Goal: Task Accomplishment & Management: Use online tool/utility

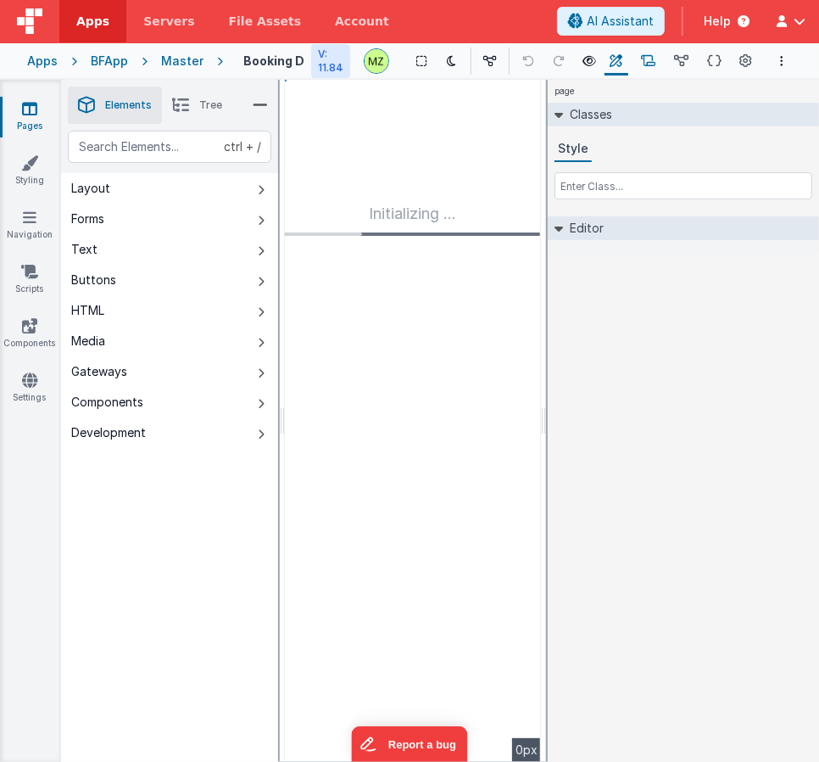
click at [651, 66] on icon at bounding box center [648, 62] width 14 height 18
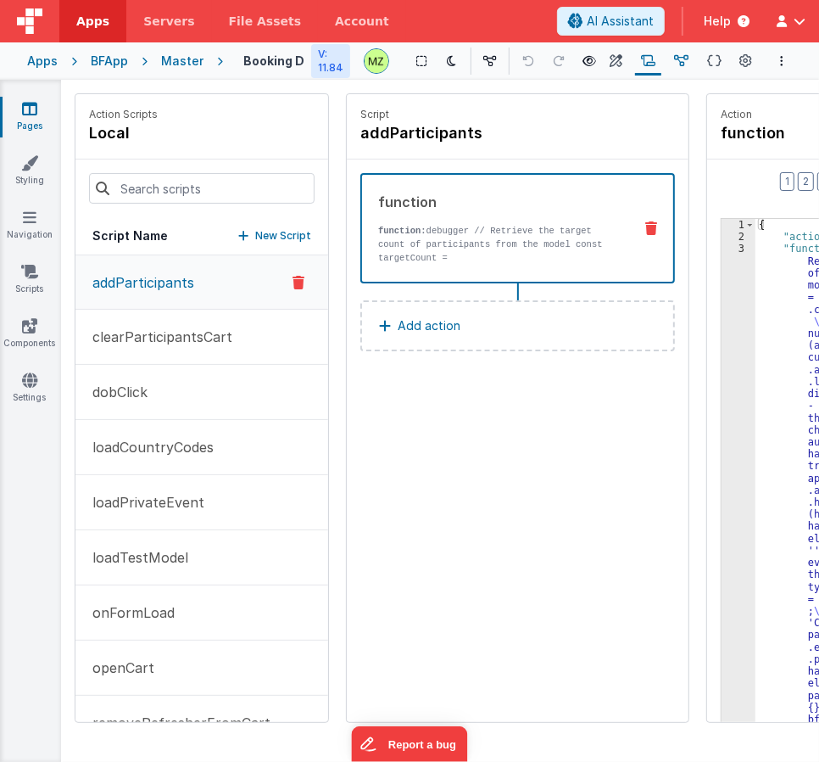
click at [688, 68] on icon at bounding box center [681, 62] width 14 height 18
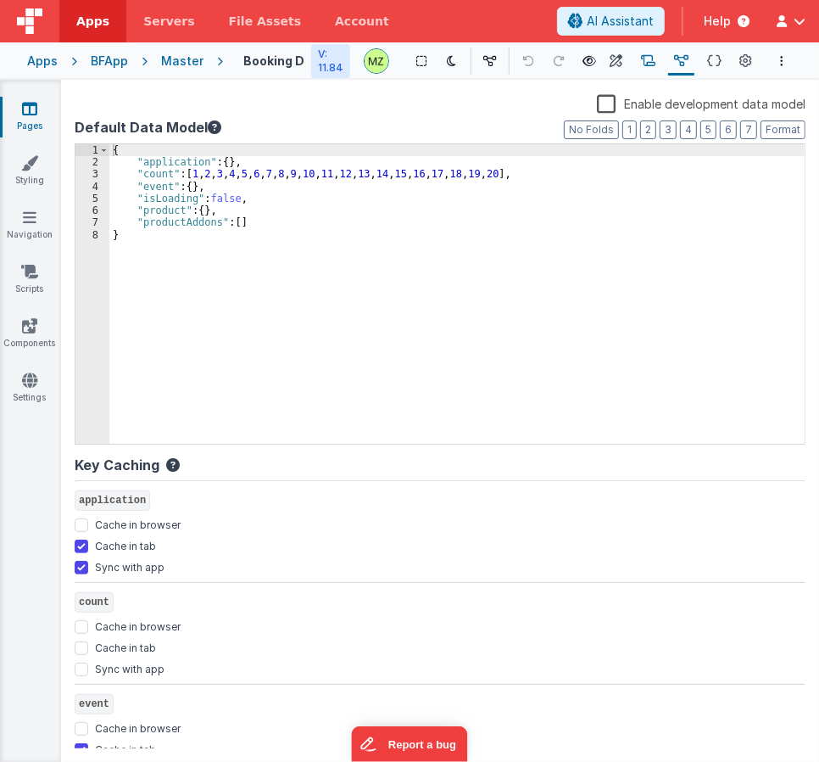
click at [656, 60] on icon at bounding box center [648, 62] width 14 height 18
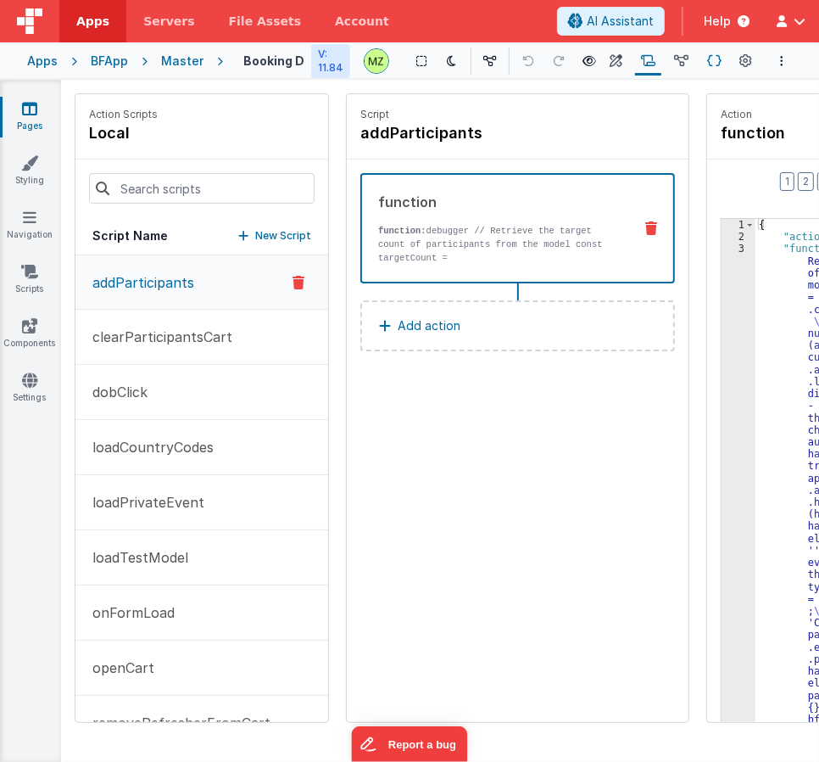
click at [713, 62] on icon at bounding box center [714, 62] width 14 height 18
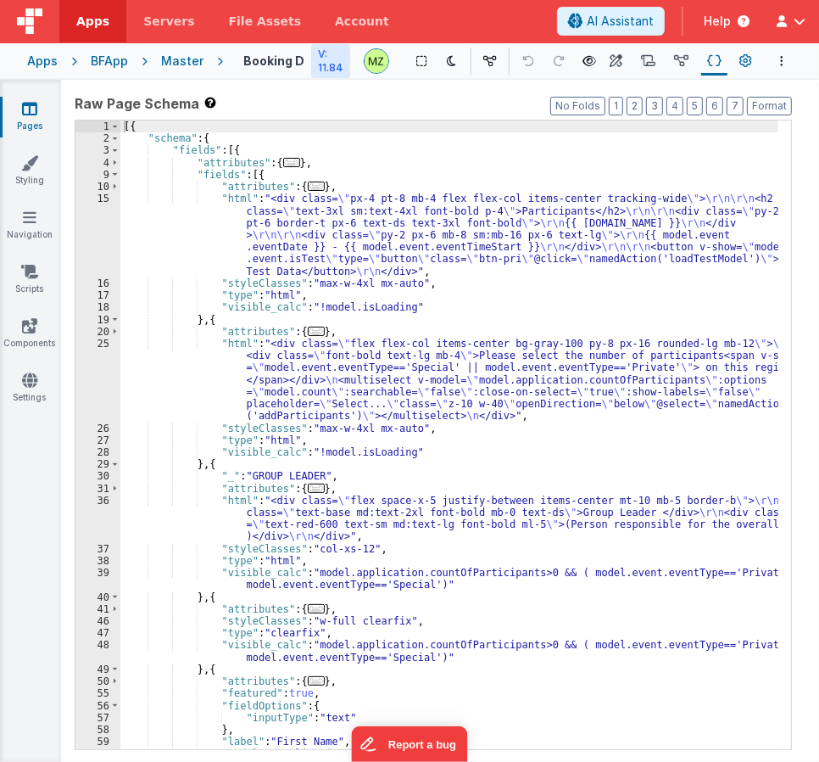
click at [746, 58] on icon at bounding box center [746, 62] width 13 height 18
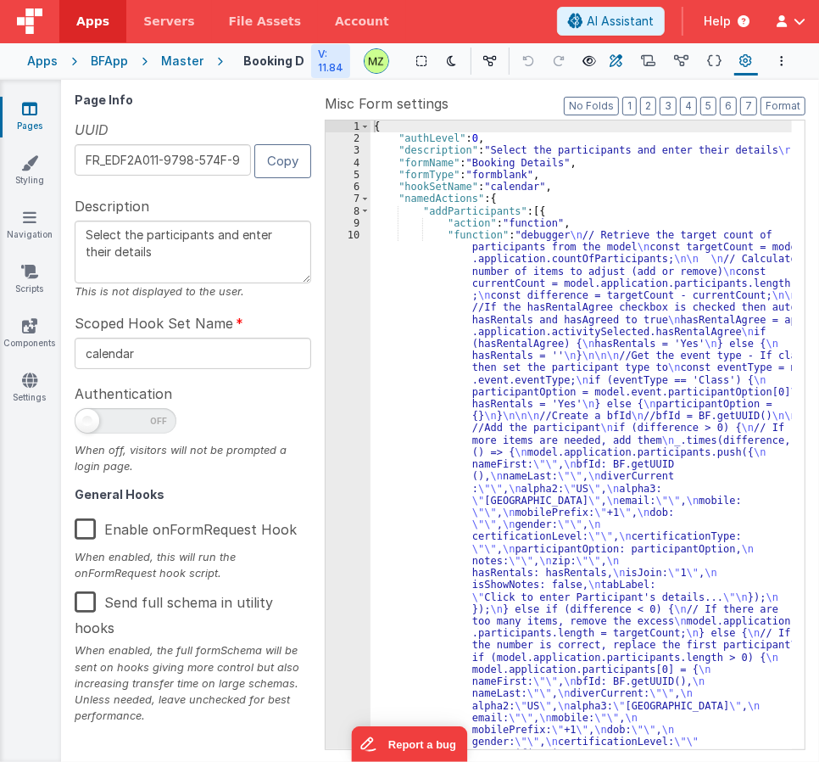
click at [617, 60] on icon at bounding box center [617, 62] width 13 height 18
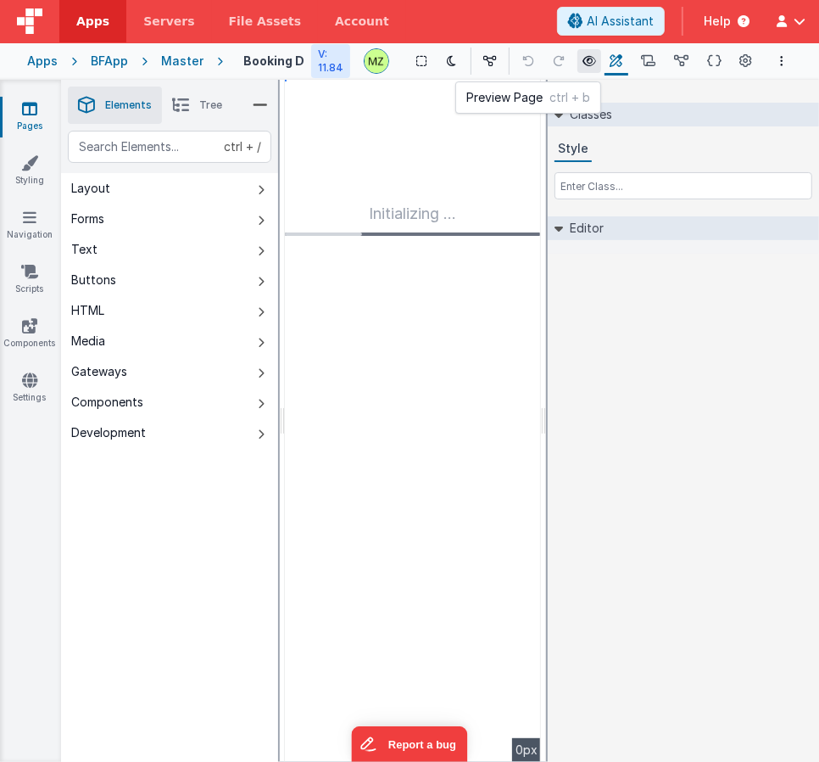
click at [594, 66] on icon at bounding box center [590, 61] width 14 height 12
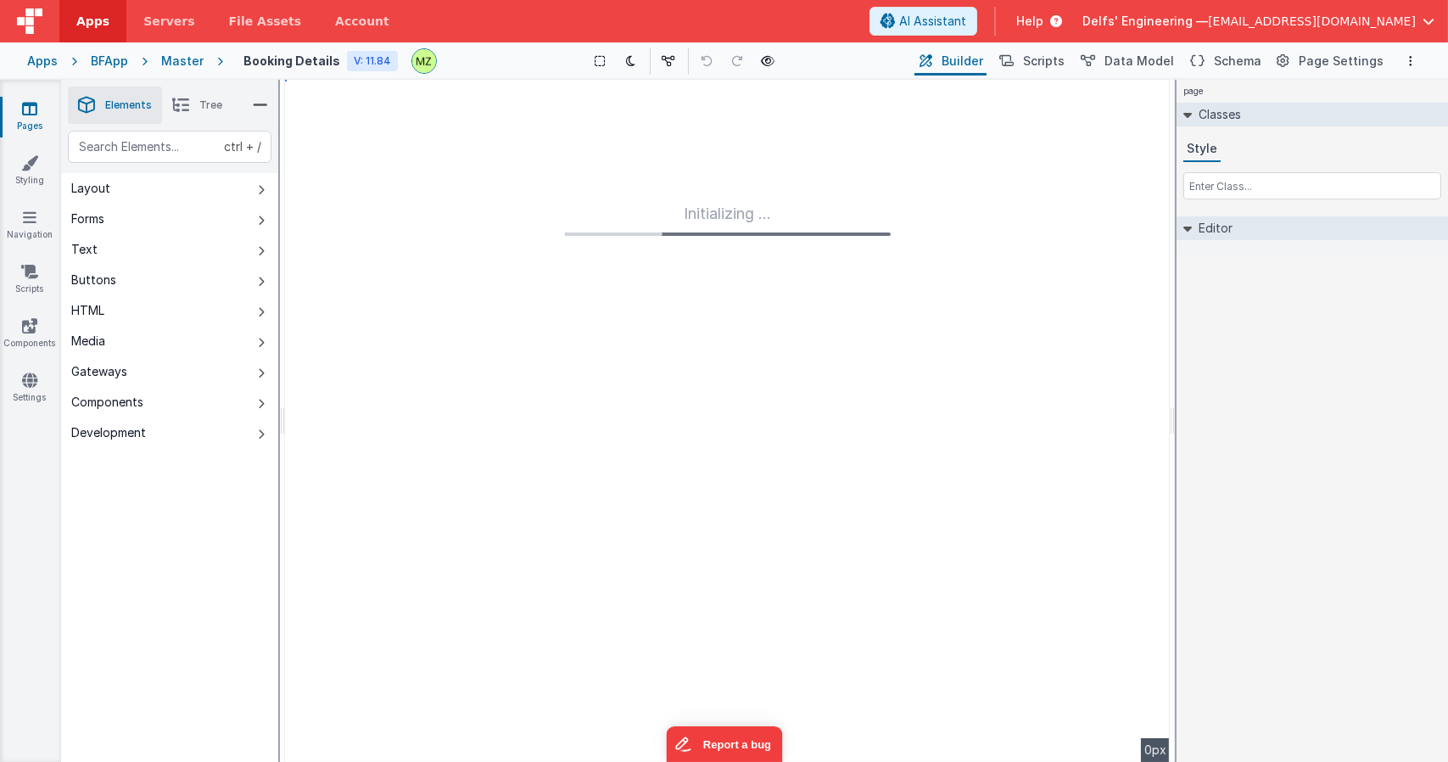
click at [108, 29] on link "Apps" at bounding box center [92, 21] width 67 height 42
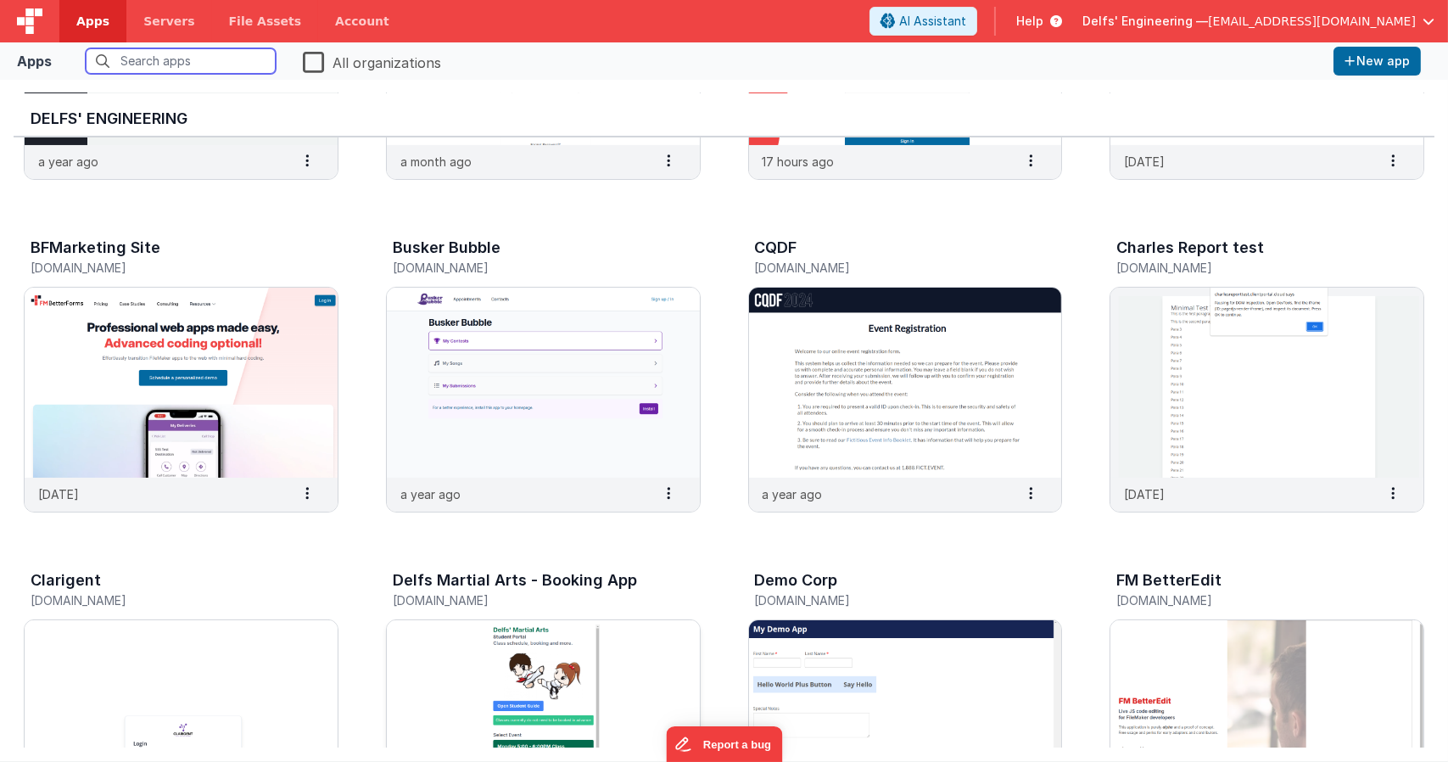
scroll to position [1062, 0]
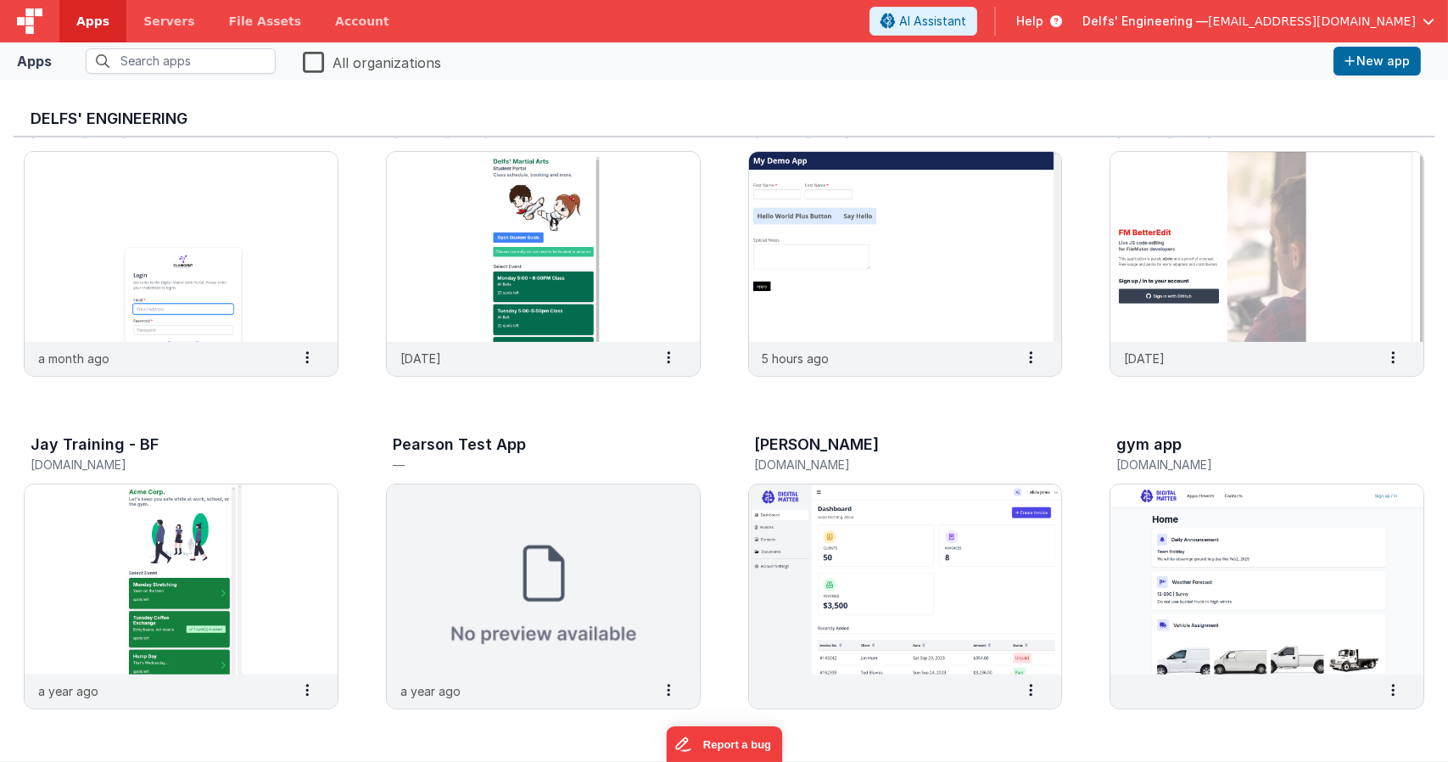
click at [324, 64] on label "All organizations" at bounding box center [372, 61] width 138 height 24
click at [0, 0] on input "All organizations" at bounding box center [0, 0] width 0 height 0
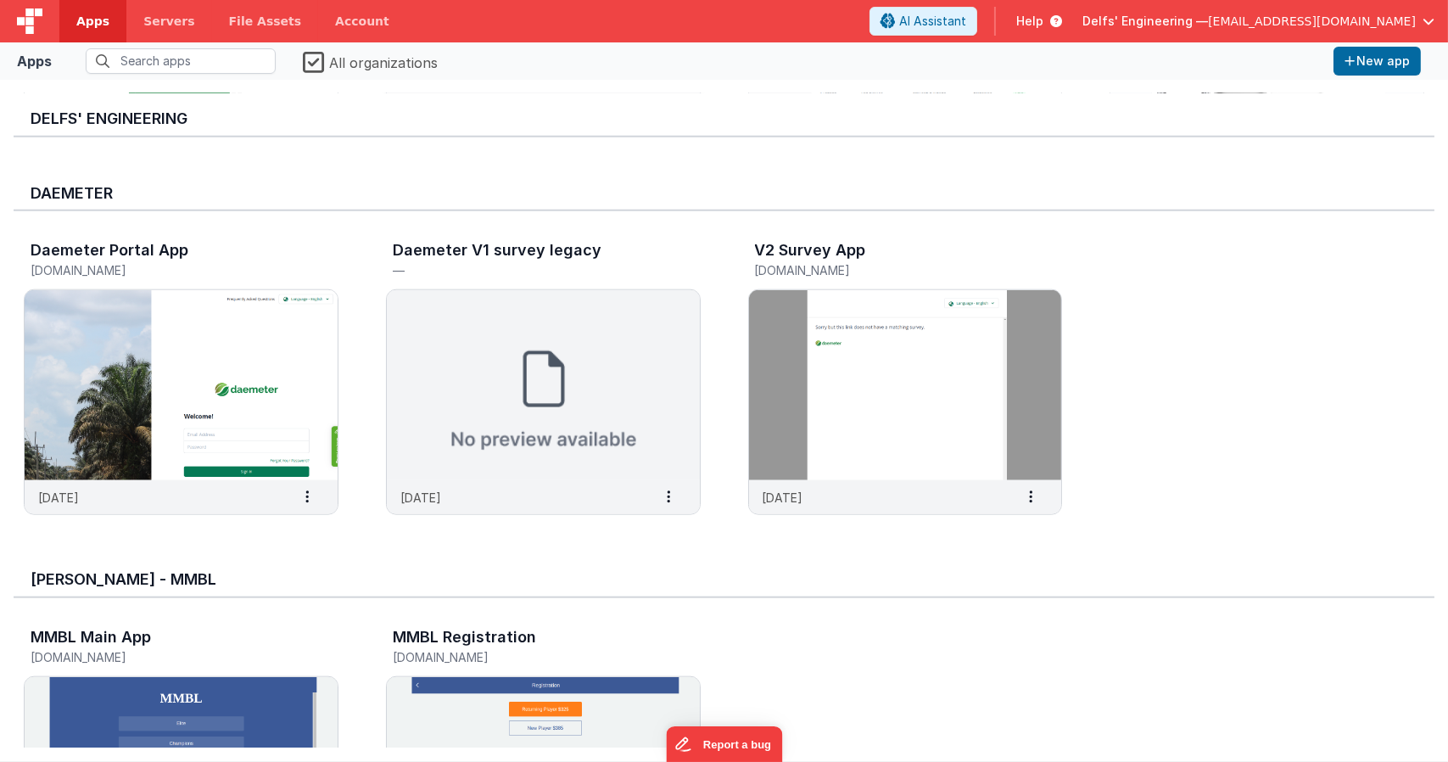
scroll to position [3013, 0]
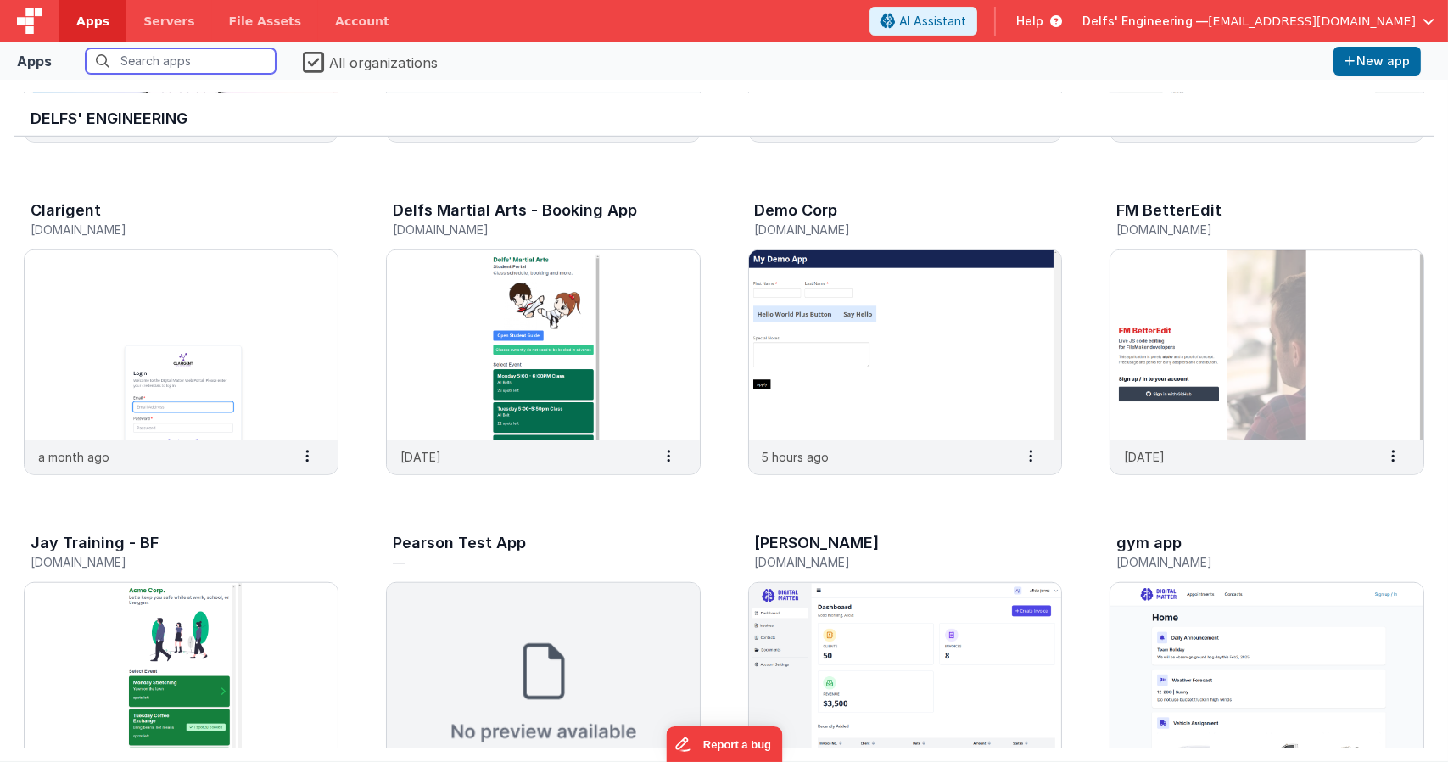
click at [221, 71] on input "text" at bounding box center [181, 60] width 190 height 25
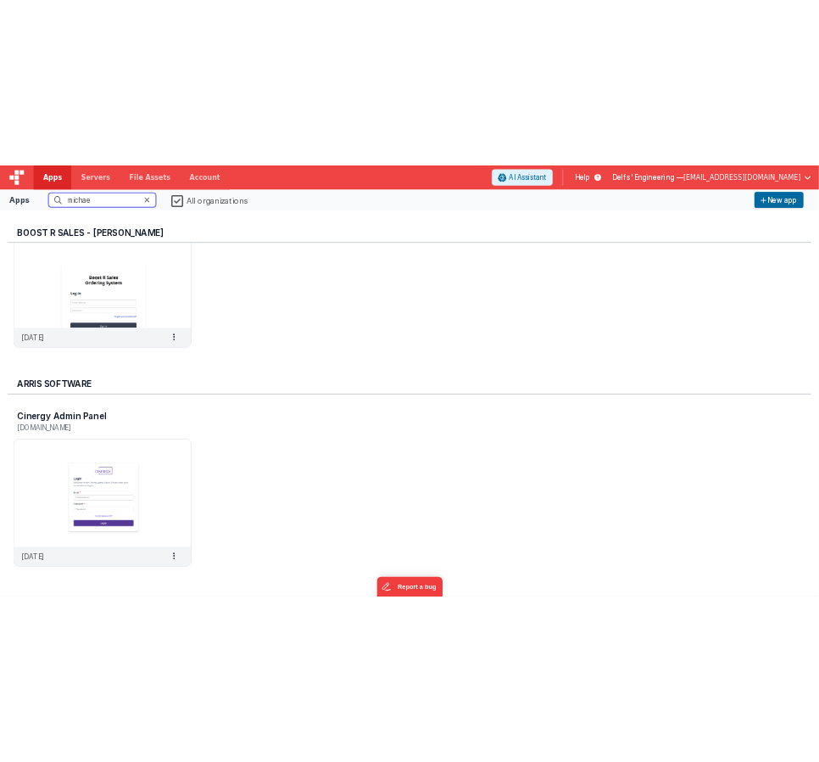
scroll to position [0, 0]
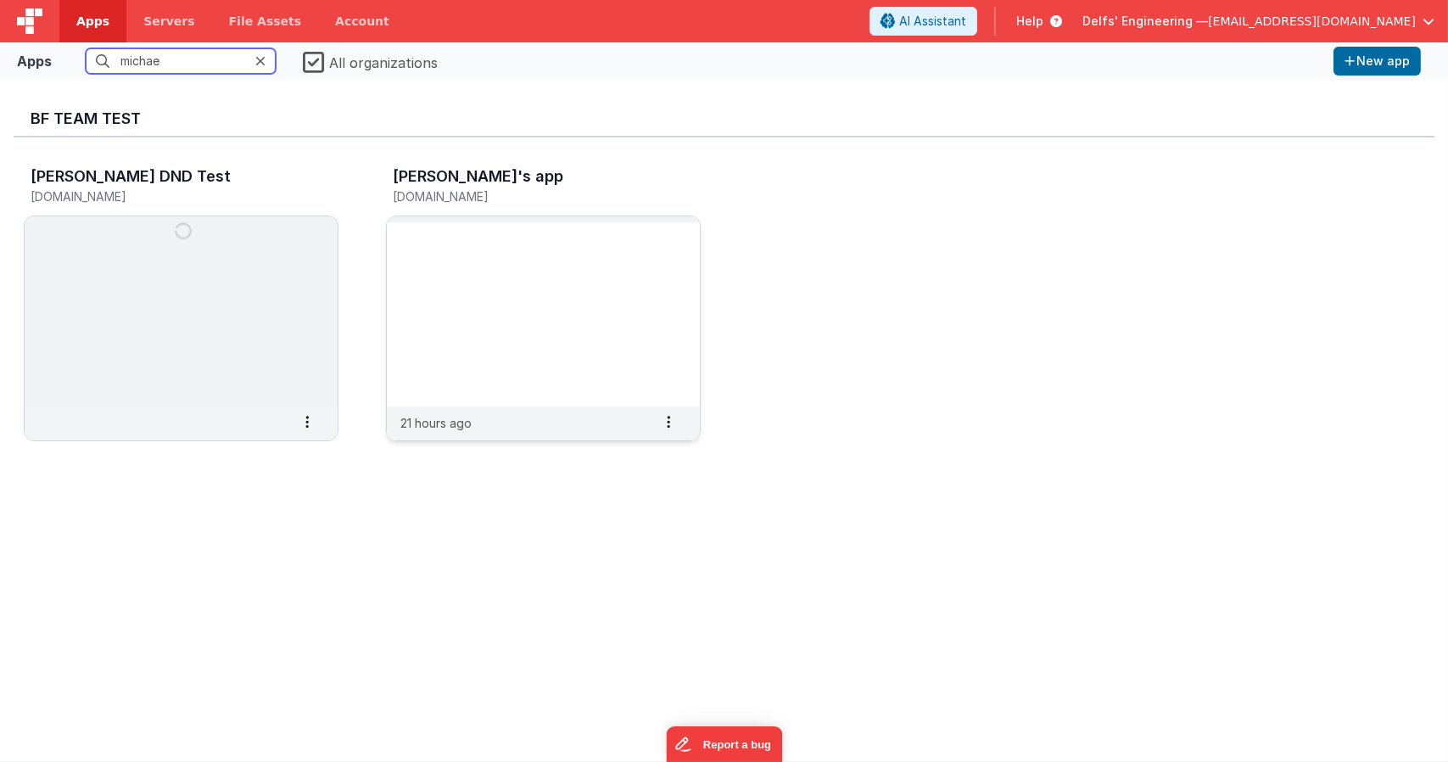
type input "michae"
click at [472, 320] on img at bounding box center [543, 311] width 313 height 190
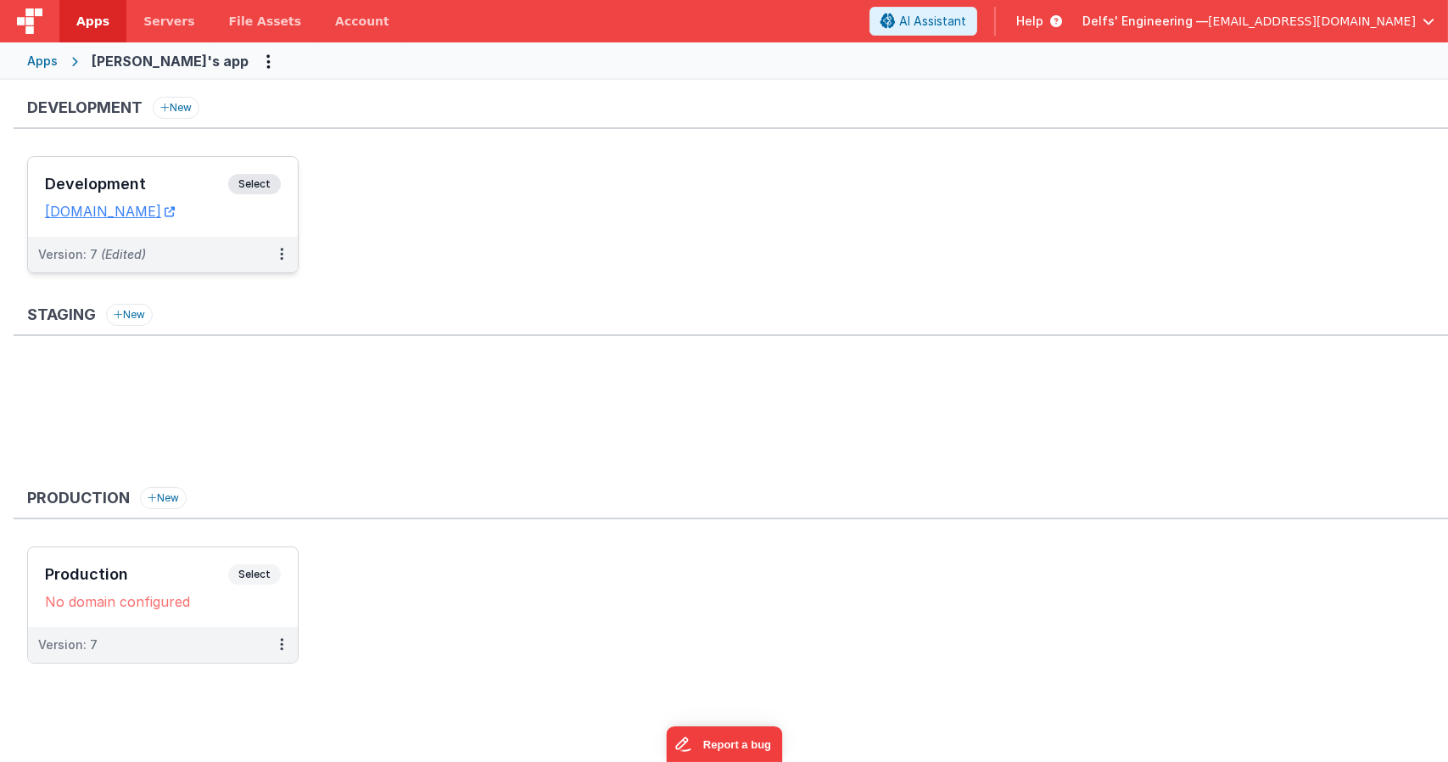
click at [261, 174] on span "Select" at bounding box center [254, 184] width 53 height 20
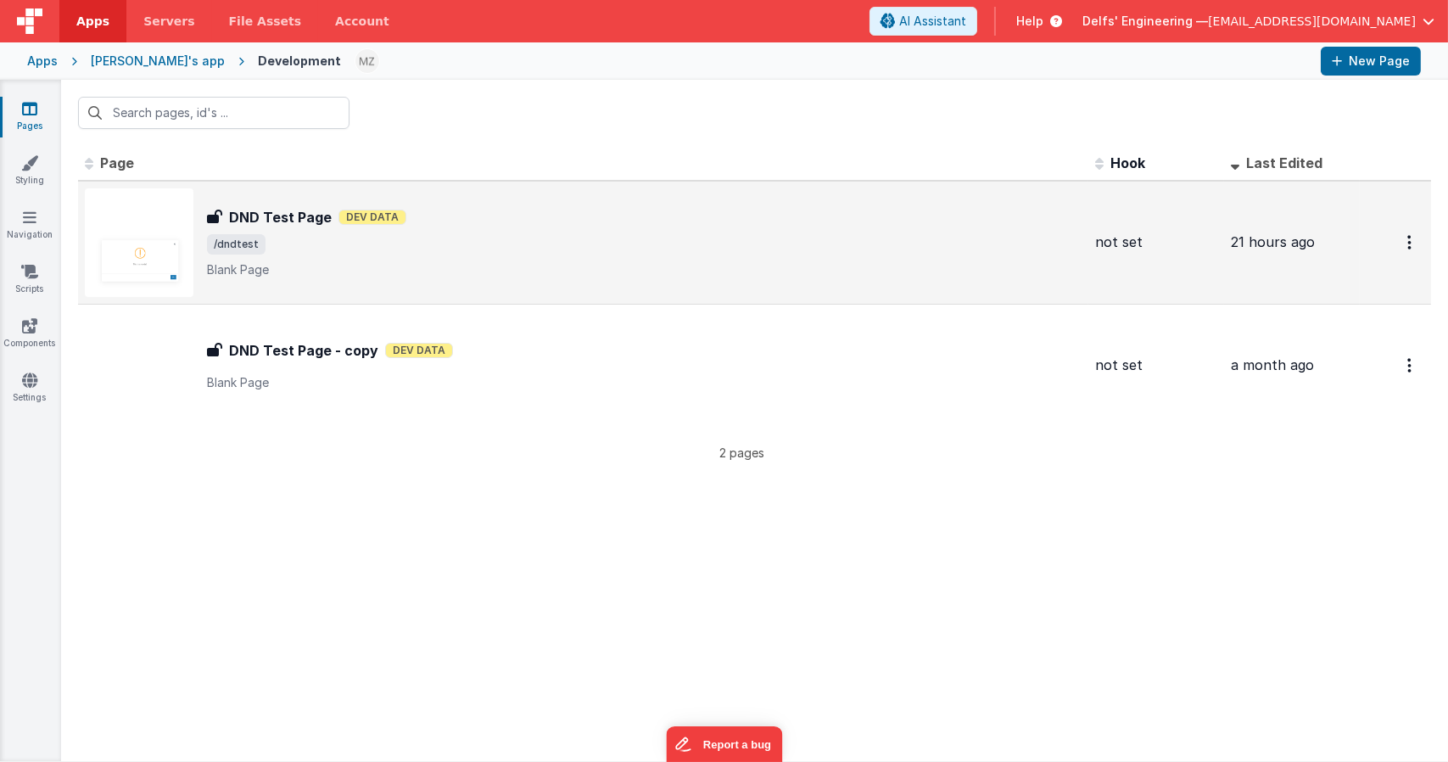
click at [549, 271] on p "Blank Page" at bounding box center [644, 269] width 874 height 17
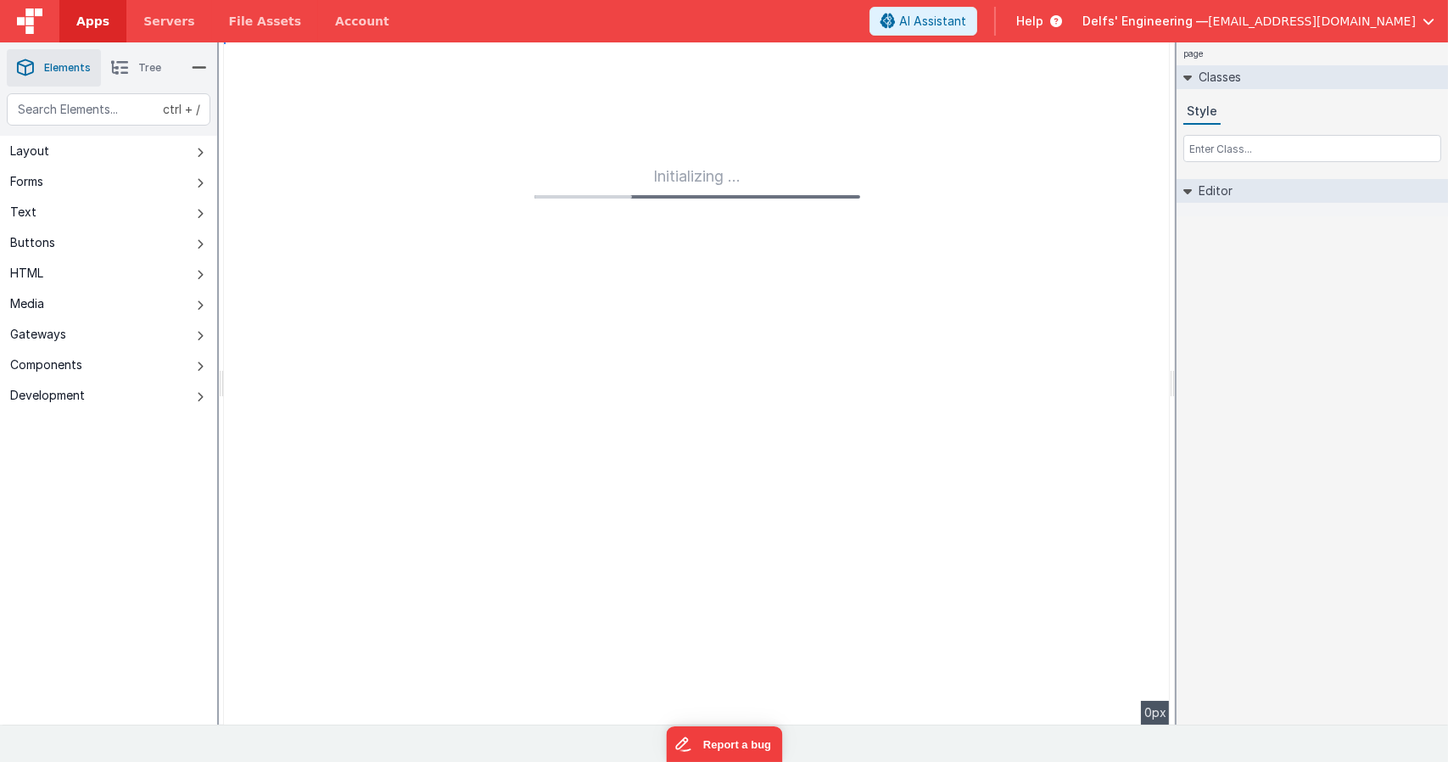
click at [113, 20] on link "Apps" at bounding box center [92, 21] width 67 height 42
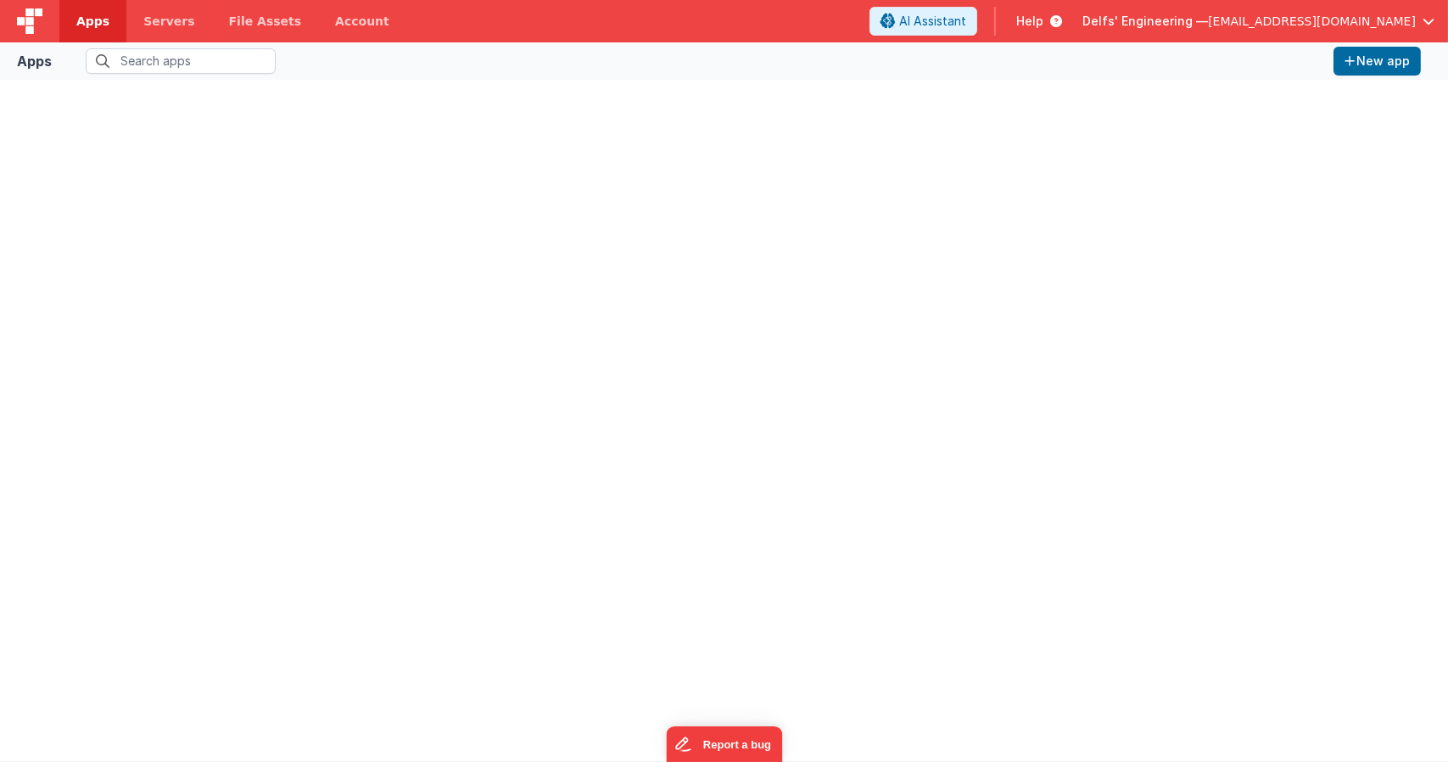
type input "michae"
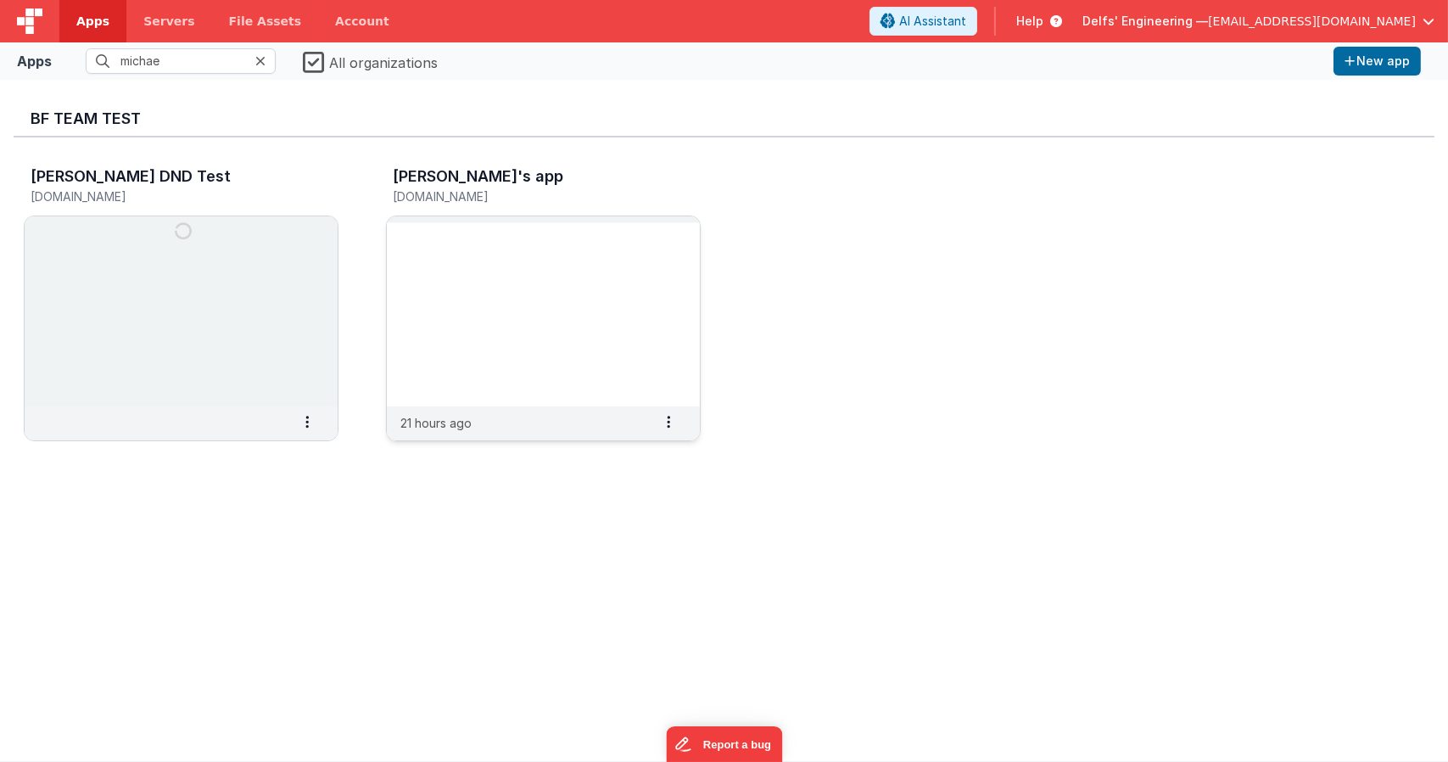
click at [484, 281] on img at bounding box center [543, 311] width 313 height 190
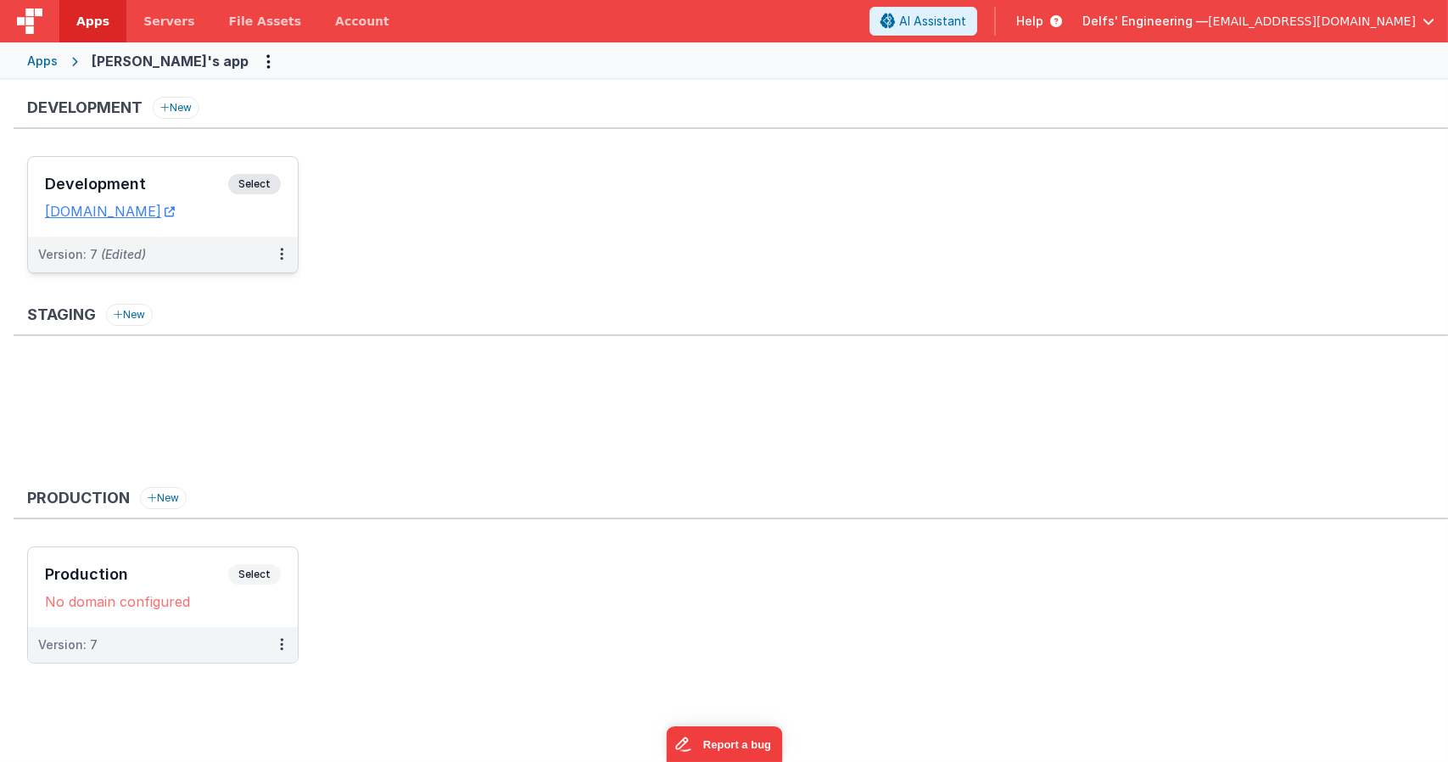
click at [248, 196] on div "Development Select" at bounding box center [163, 188] width 236 height 29
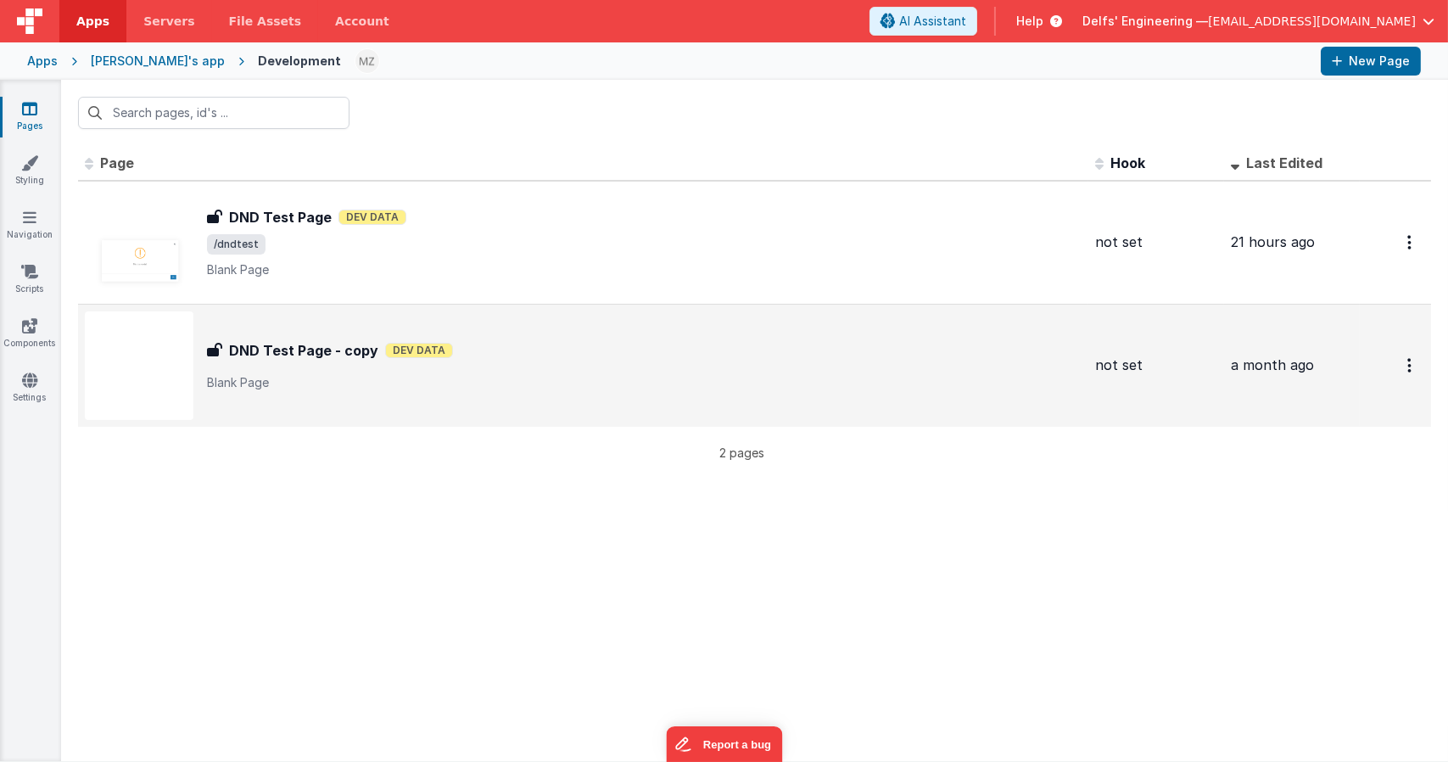
click at [548, 304] on td "DND Test Page - copy DND Test Page - copy Dev Data Blank Page" at bounding box center [583, 365] width 1010 height 123
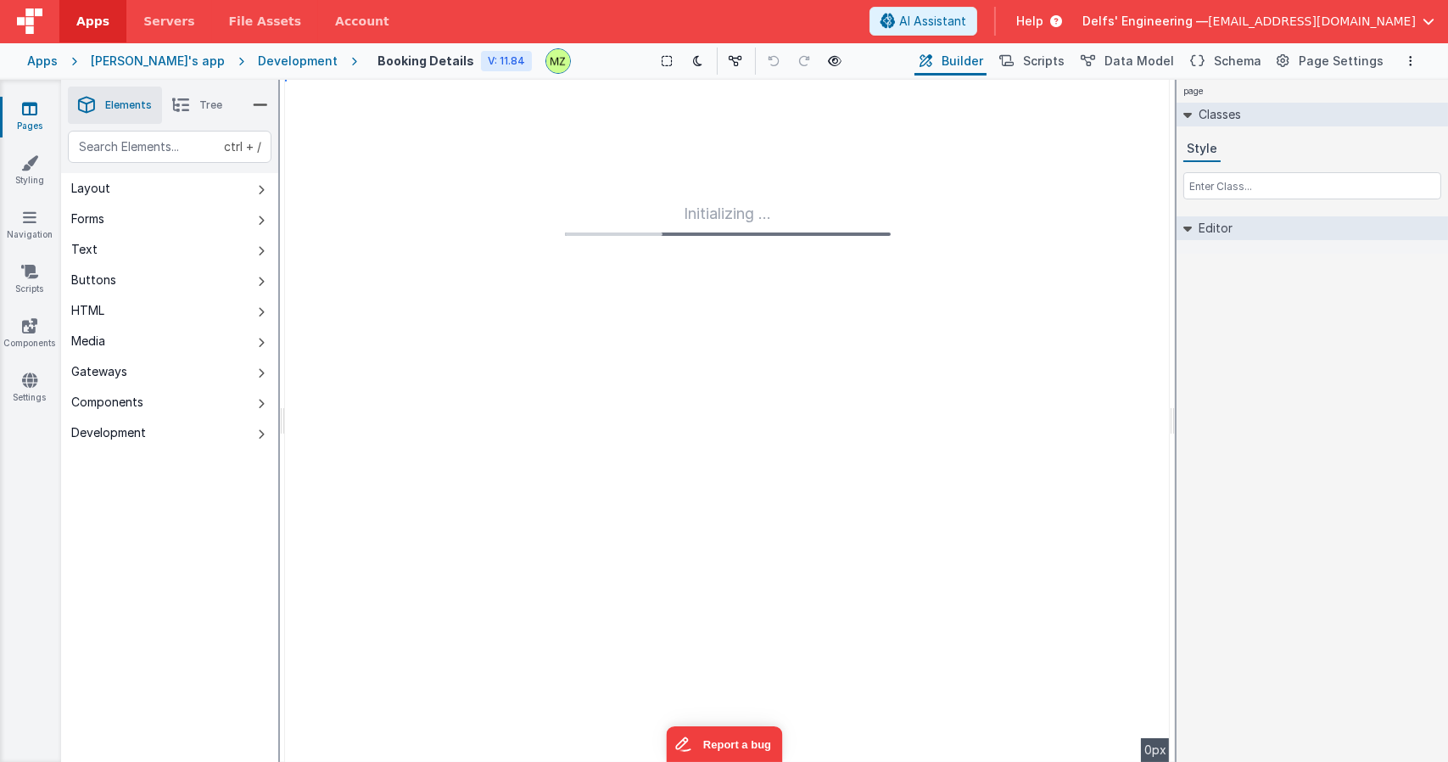
click at [818, 436] on div "page Classes Style Editor DEV: Focus DEV: builderToggleConditionalCSS DEV: Remo…" at bounding box center [1311, 421] width 271 height 682
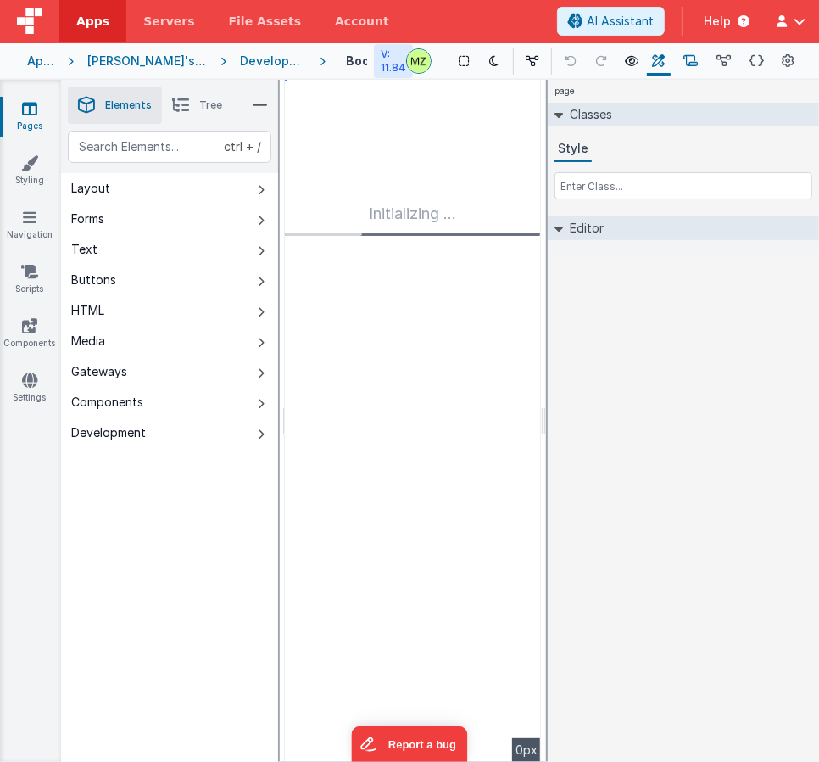
click at [678, 71] on button "Scripts" at bounding box center [691, 61] width 26 height 29
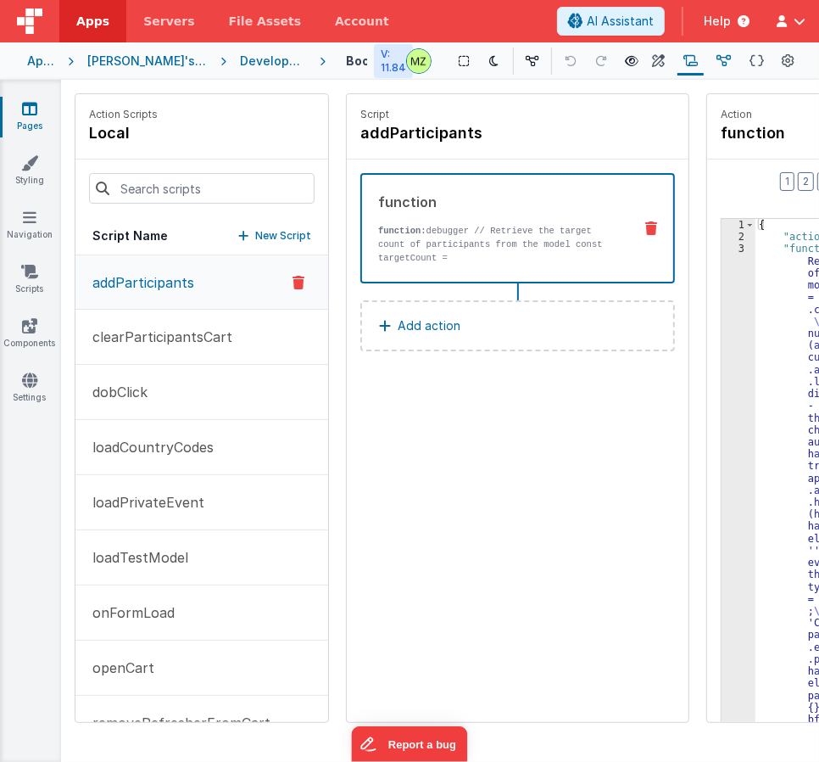
click at [717, 60] on icon at bounding box center [724, 62] width 14 height 18
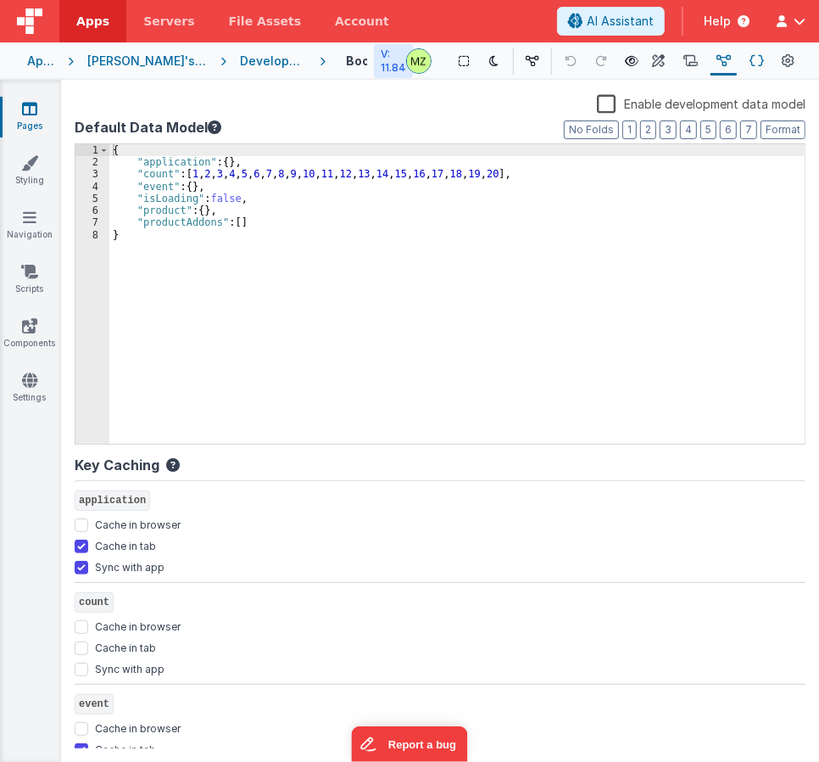
click at [750, 62] on icon at bounding box center [757, 62] width 14 height 18
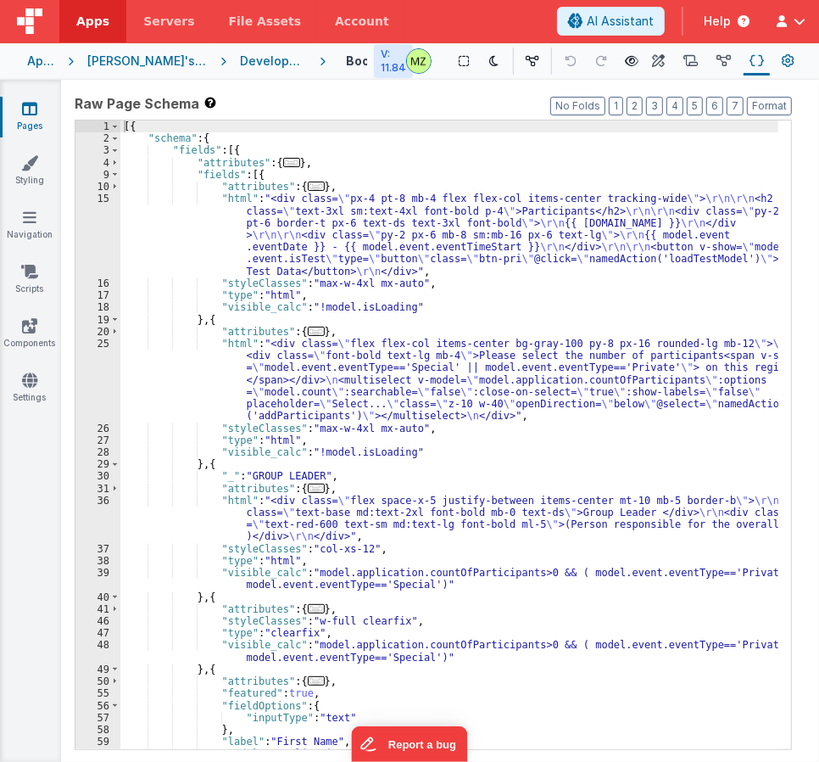
click at [783, 68] on icon at bounding box center [789, 62] width 13 height 18
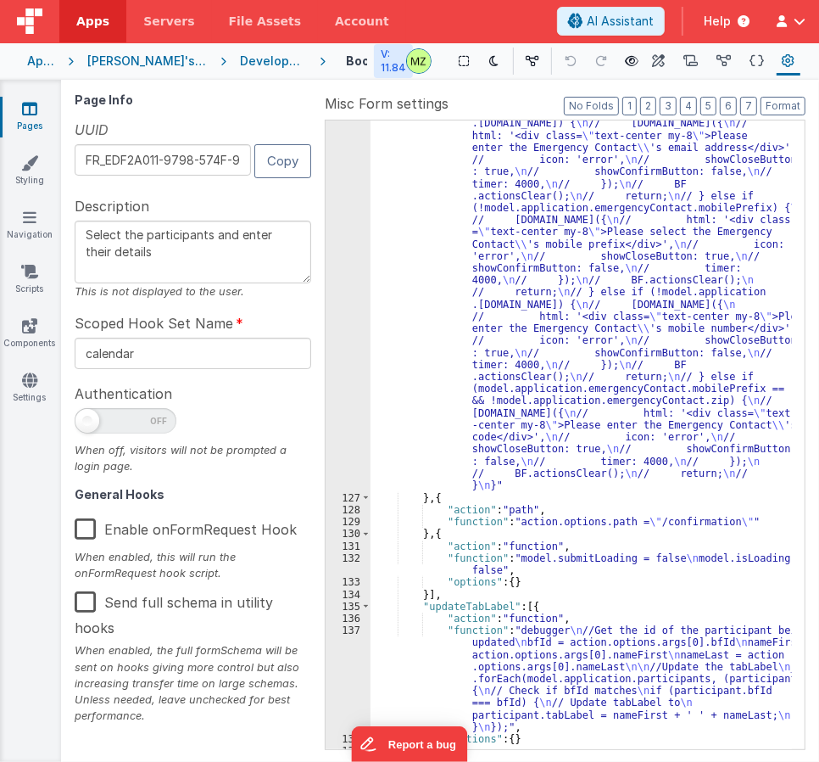
scroll to position [5028, 0]
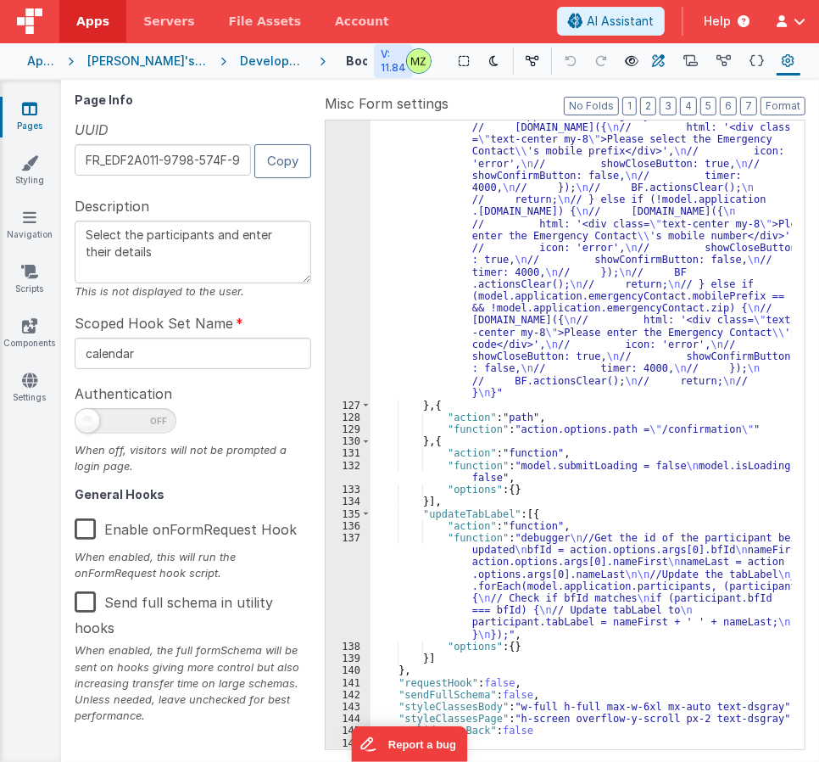
click at [653, 57] on icon at bounding box center [659, 62] width 13 height 18
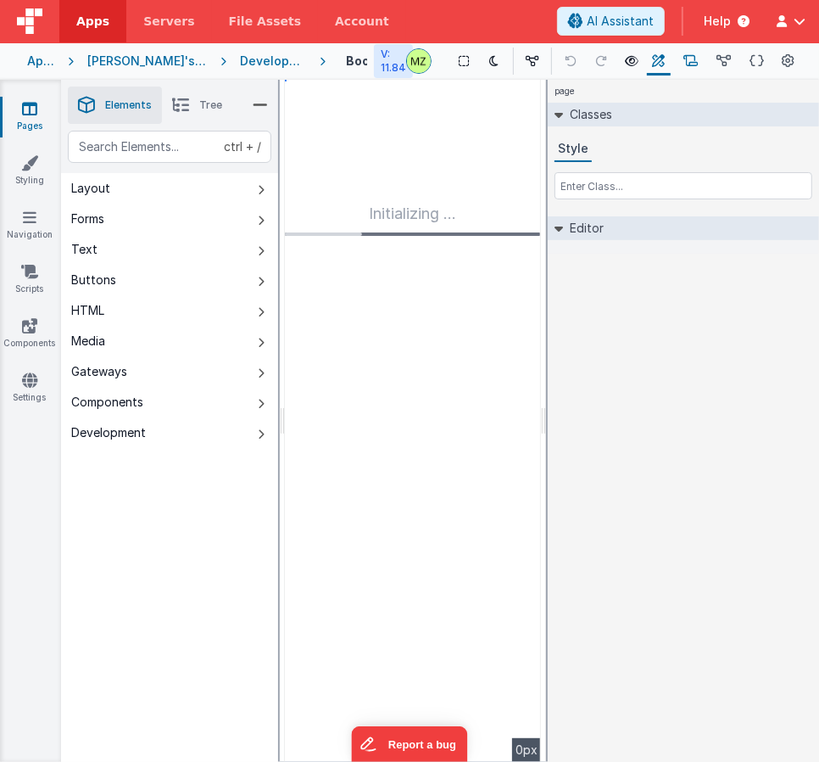
click at [684, 64] on icon at bounding box center [691, 62] width 14 height 18
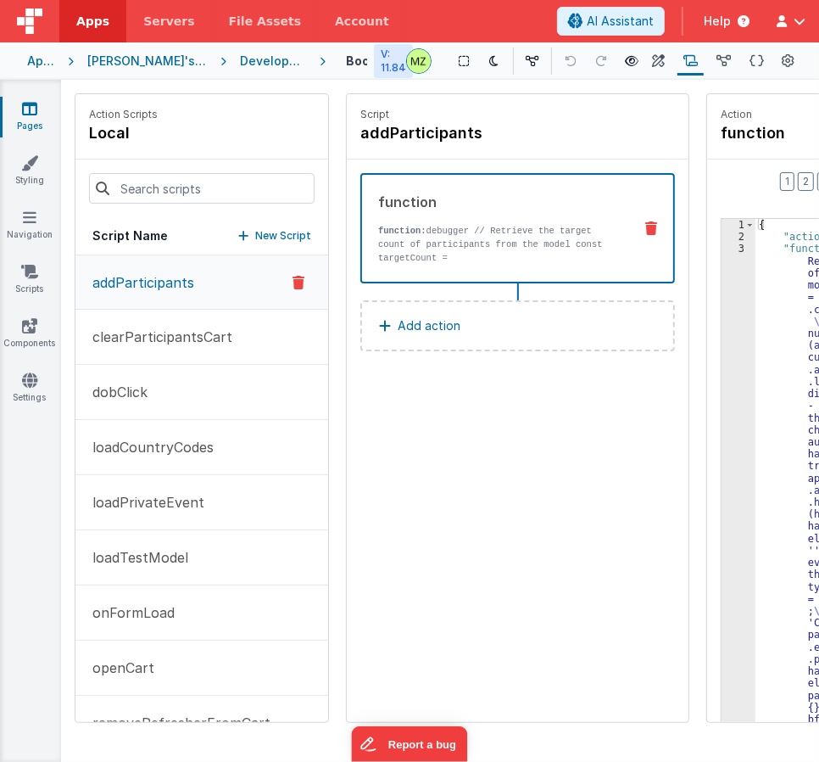
click at [675, 64] on div "Scripts Named Actions" at bounding box center [690, 61] width 33 height 29
click at [750, 64] on icon at bounding box center [757, 62] width 14 height 18
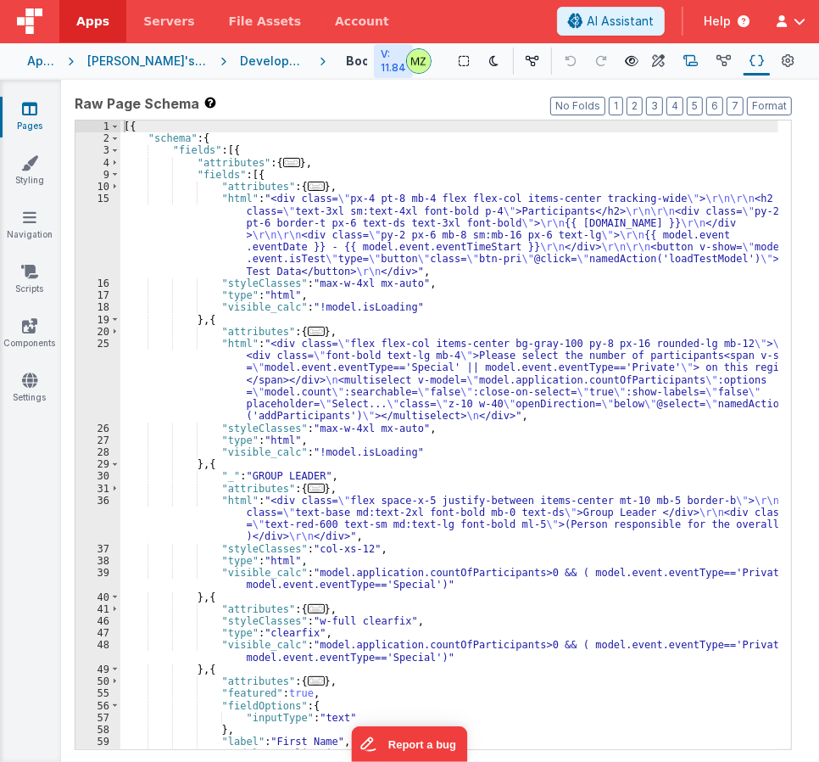
click at [684, 60] on icon at bounding box center [691, 62] width 14 height 18
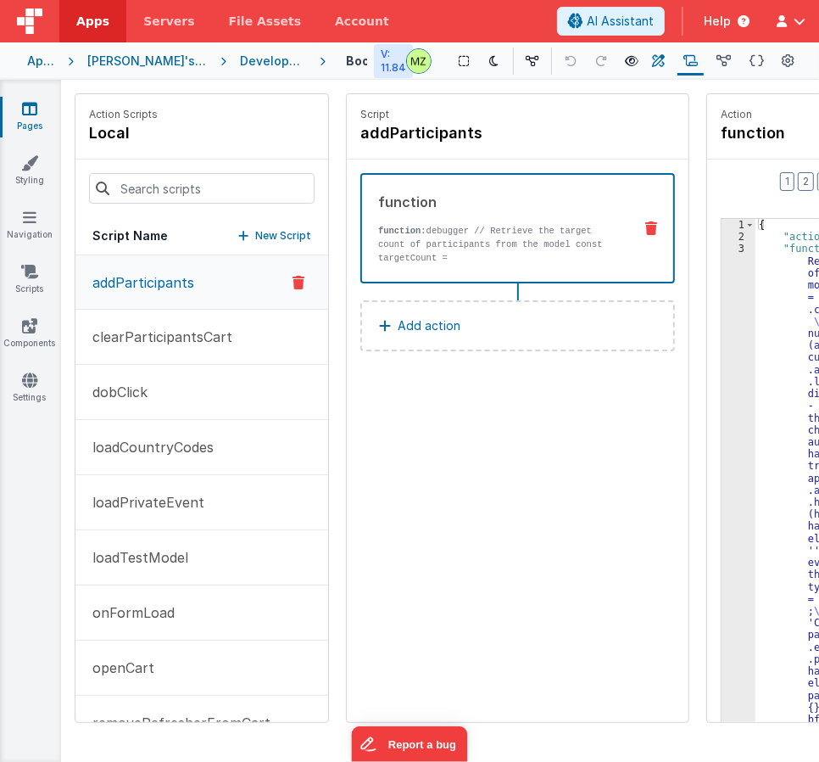
click at [653, 64] on icon at bounding box center [659, 62] width 13 height 18
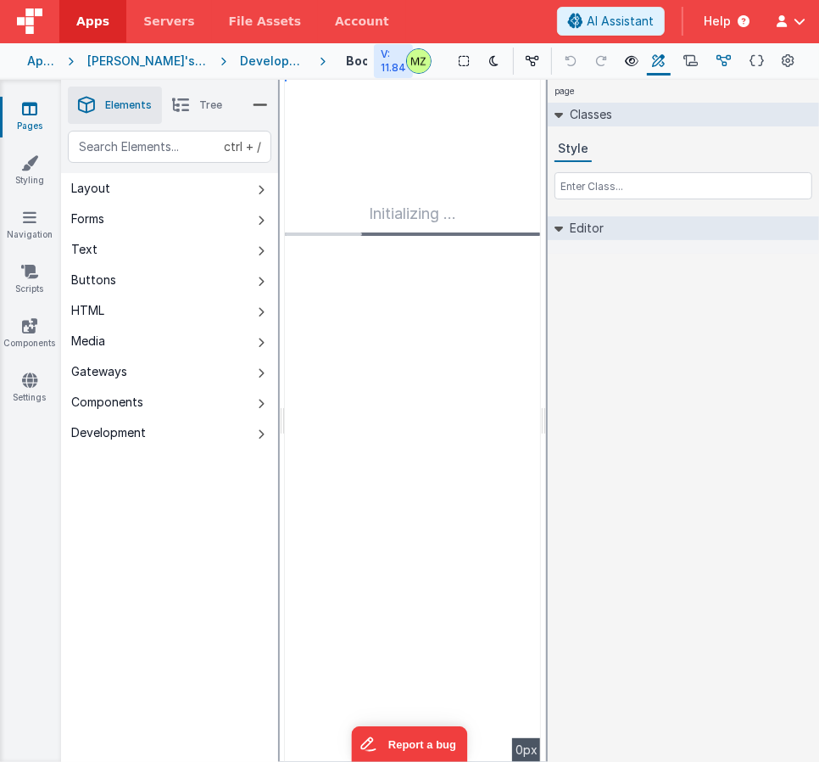
click at [711, 61] on button "Data Model" at bounding box center [724, 61] width 26 height 29
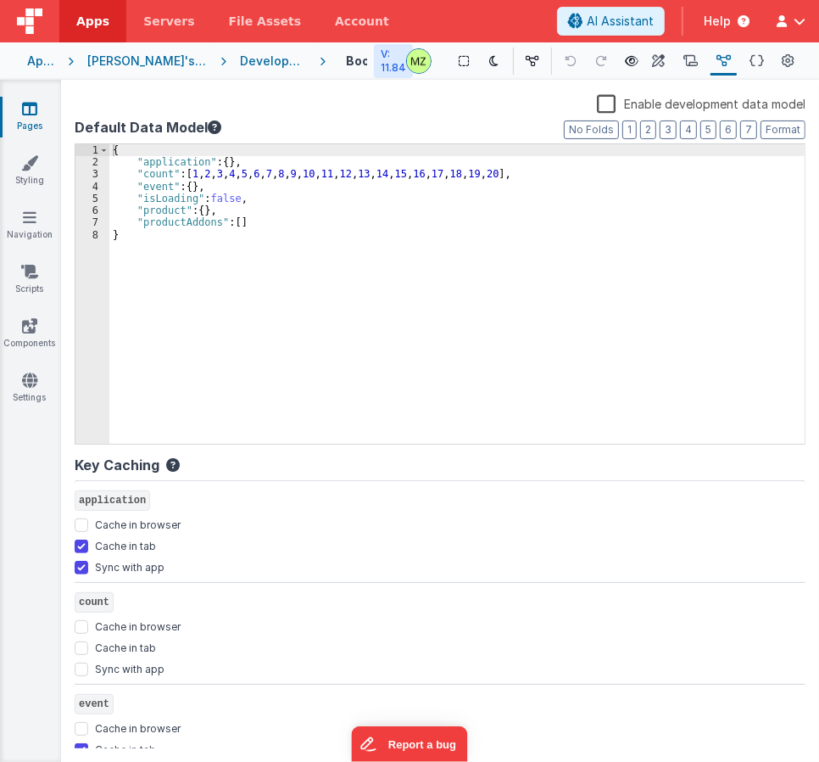
click at [442, 193] on div "{ "application" : { } , "count" : [ 1 , 2 , 3 , 4 , 5 , 6 , 7 , 8 , 9 , 10 , 11…" at bounding box center [456, 305] width 695 height 323
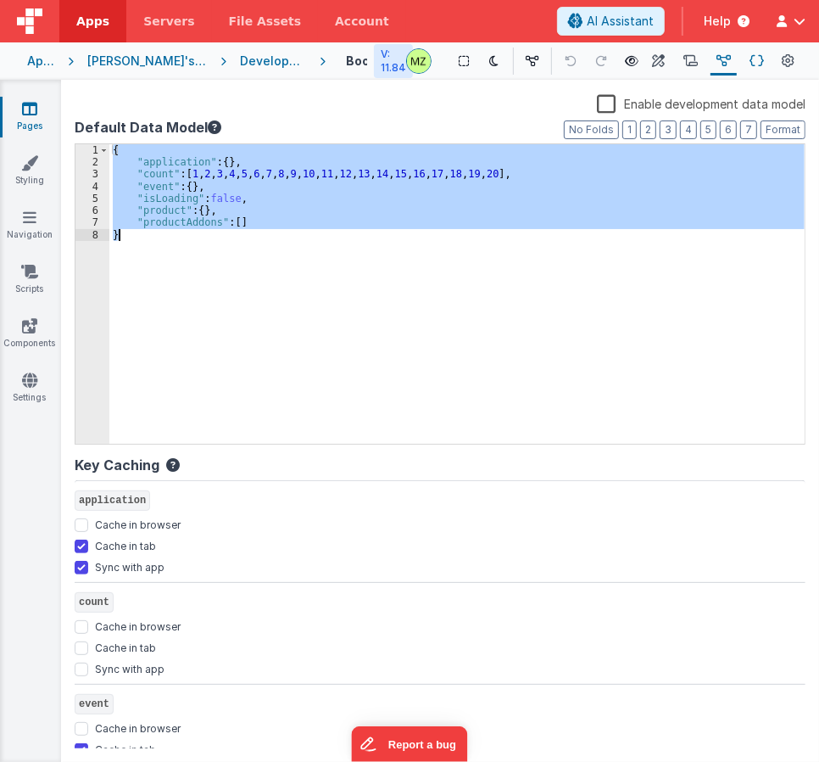
click at [750, 64] on icon at bounding box center [757, 62] width 14 height 18
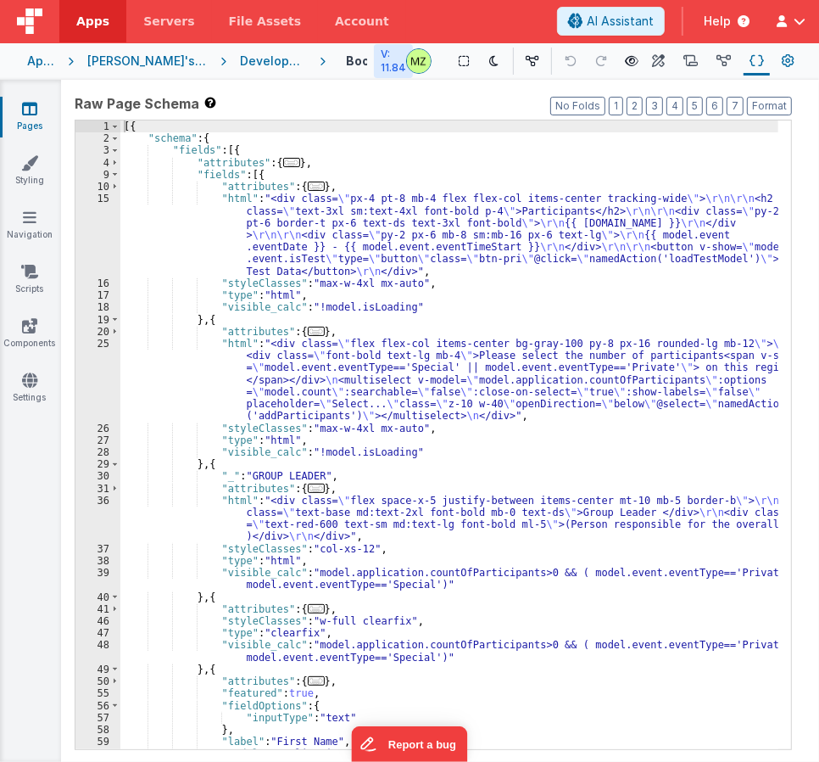
click at [783, 59] on icon at bounding box center [789, 62] width 13 height 18
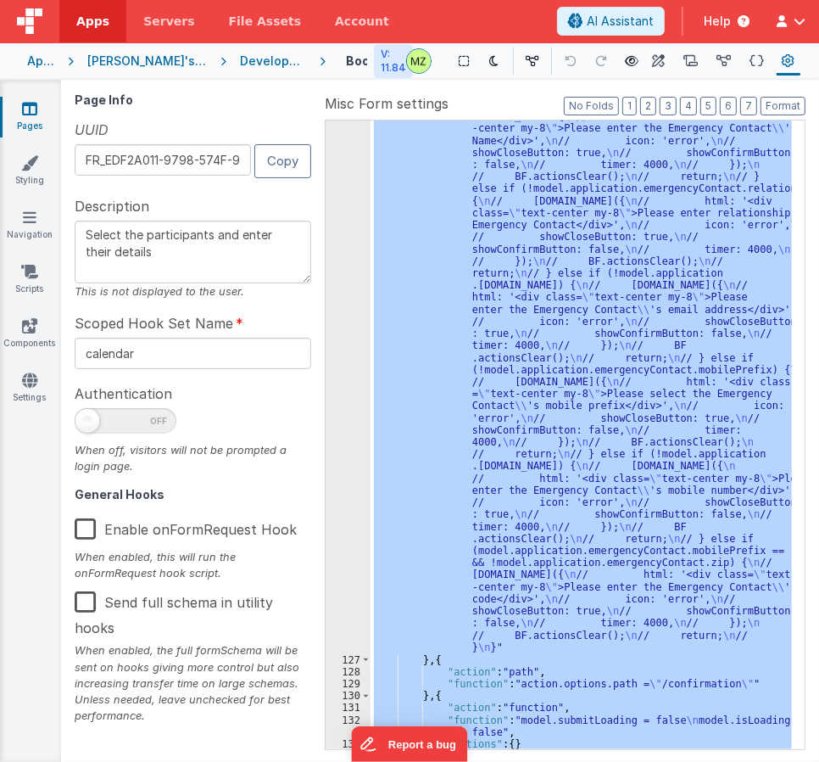
scroll to position [4469, 0]
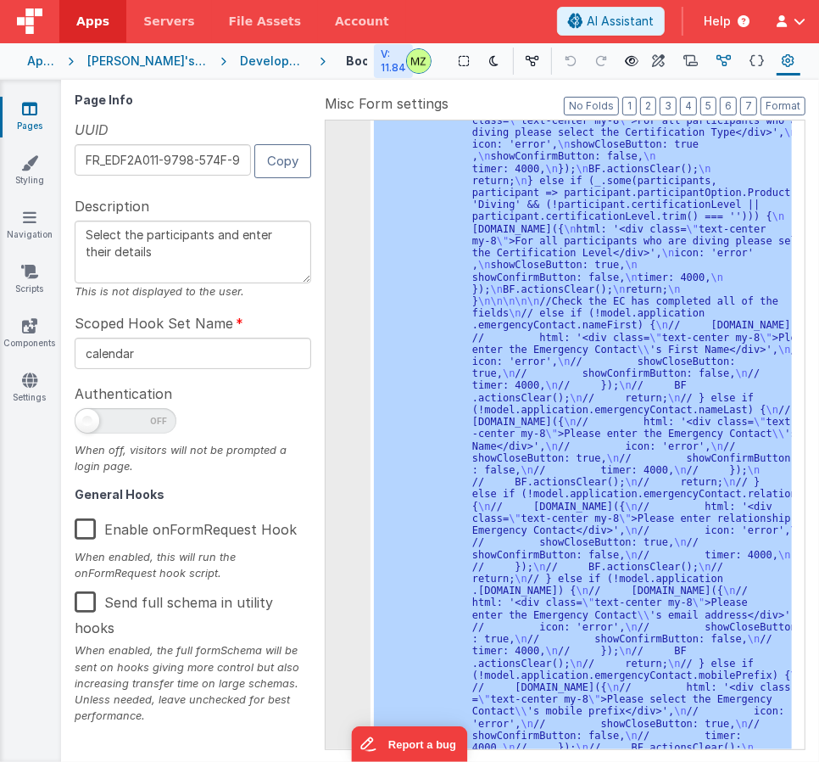
click at [717, 64] on icon at bounding box center [724, 62] width 14 height 18
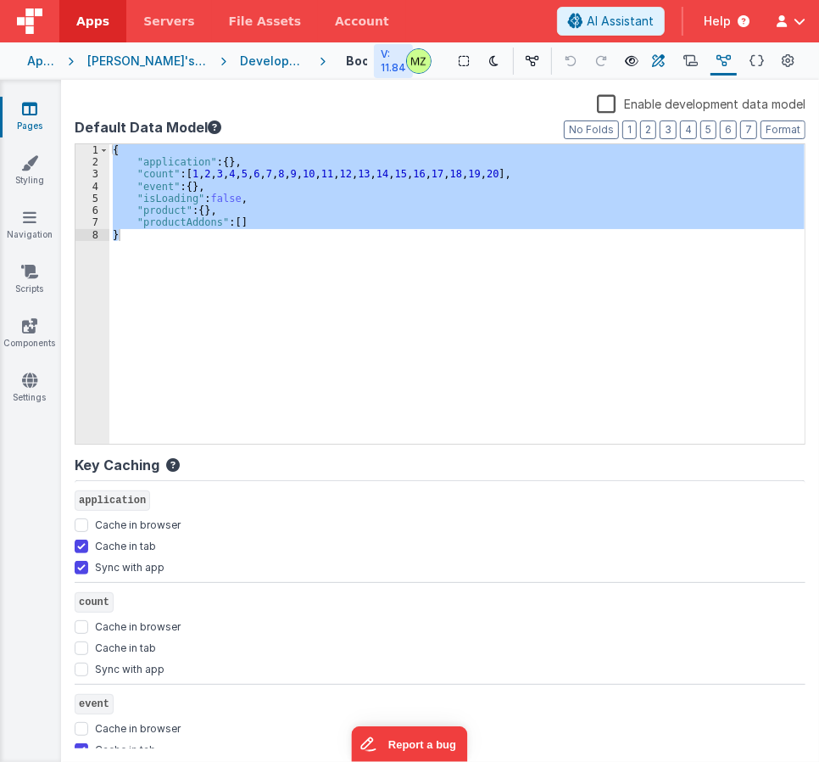
click at [653, 63] on icon at bounding box center [659, 62] width 13 height 18
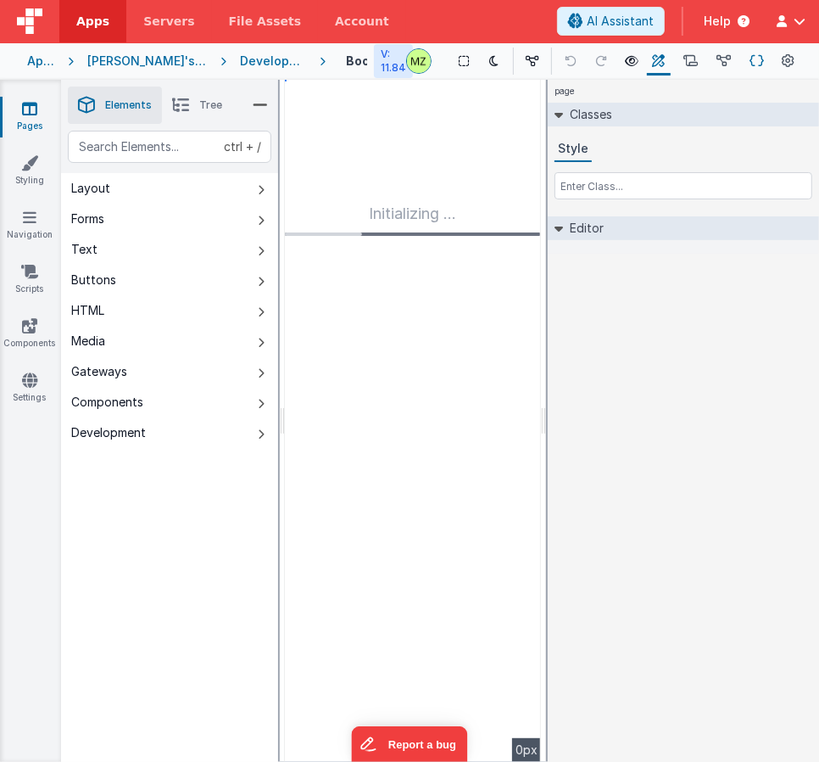
click at [744, 64] on button "Schema" at bounding box center [757, 61] width 26 height 29
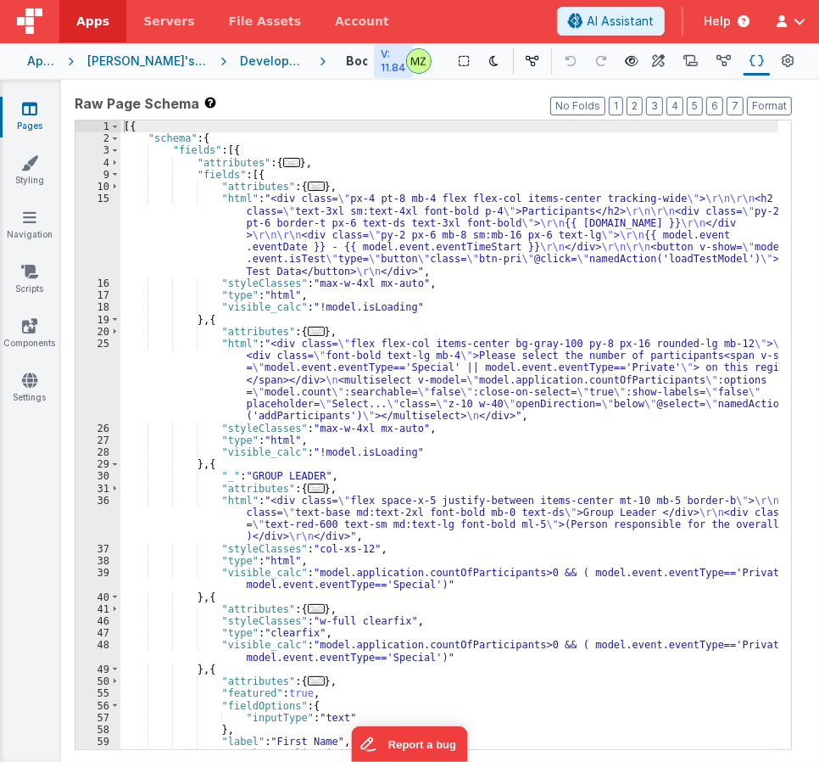
click at [498, 228] on div "[{ "schema" : { "fields" : [{ "attributes" : { ... } , "fields" : [{ "attribute…" at bounding box center [449, 446] width 658 height 652
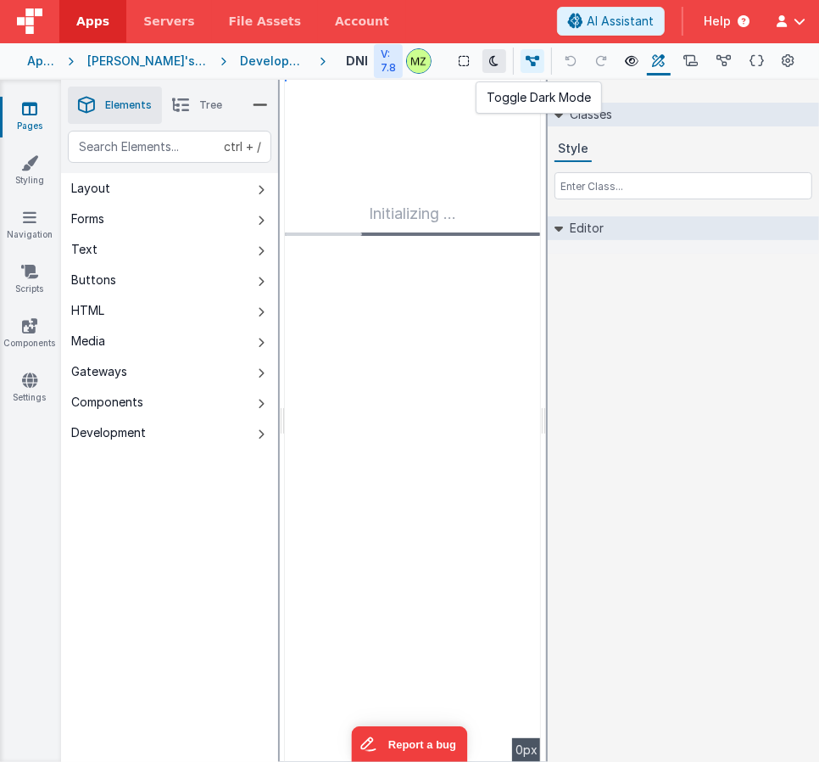
drag, startPoint x: 455, startPoint y: 70, endPoint x: 463, endPoint y: 64, distance: 10.4
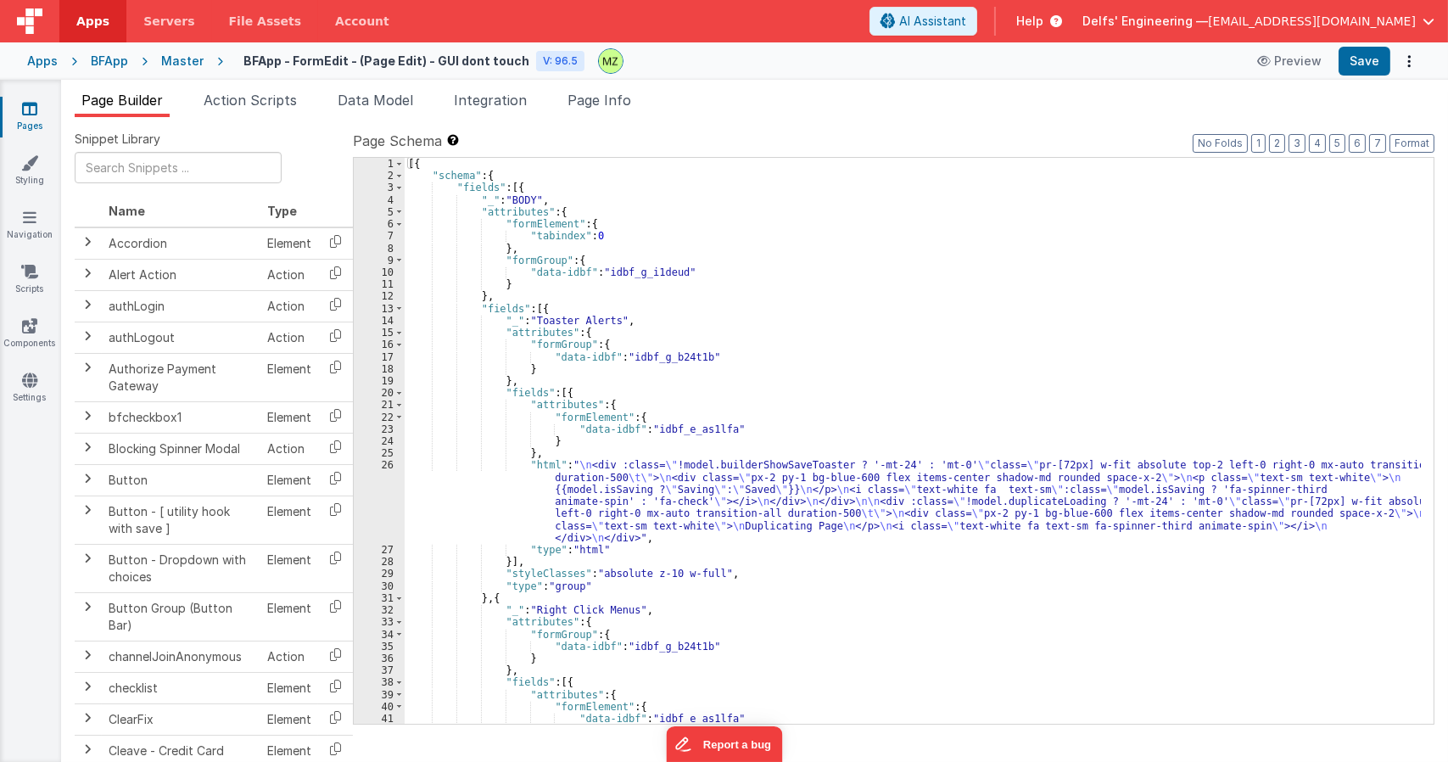
click at [186, 65] on div "Master" at bounding box center [182, 61] width 42 height 17
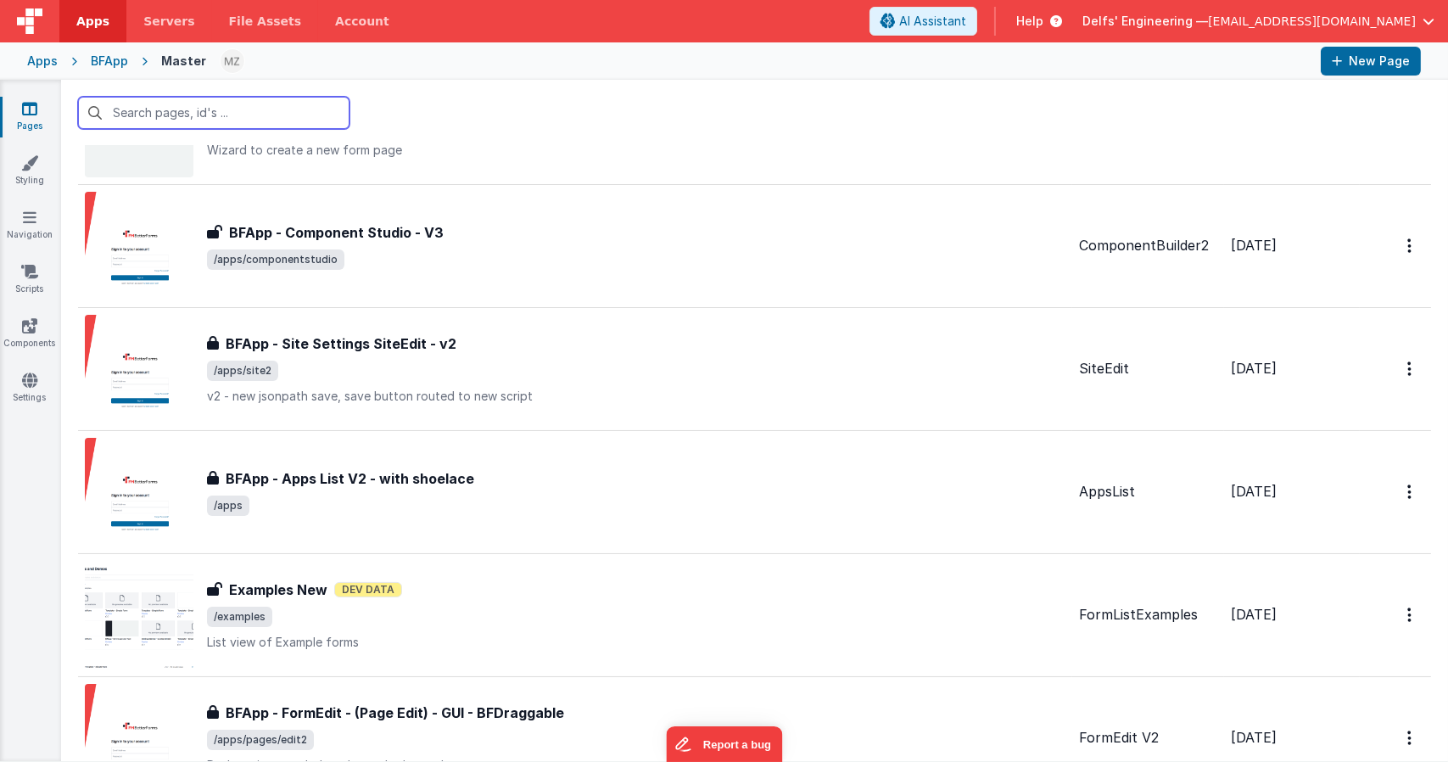
scroll to position [424, 0]
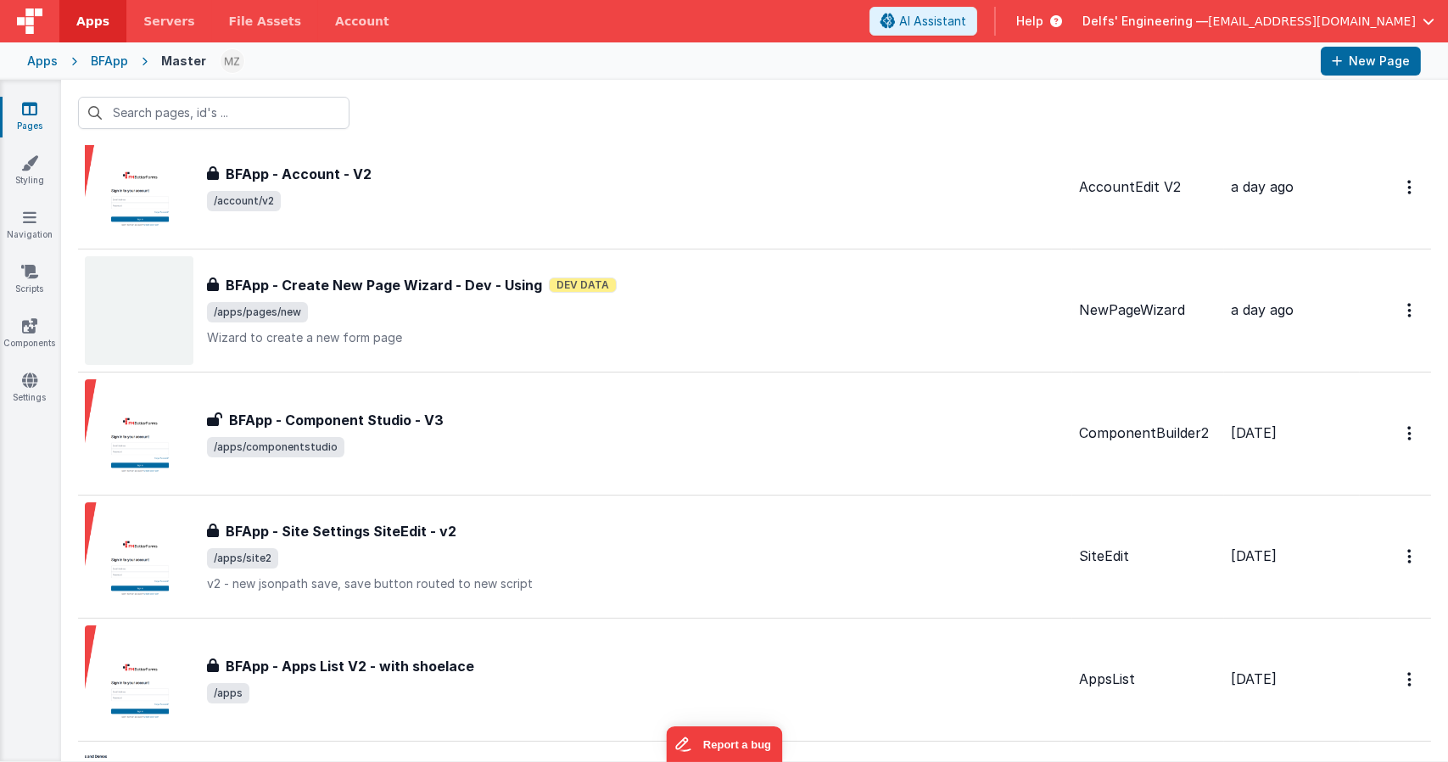
click at [113, 53] on div "BFApp" at bounding box center [109, 61] width 37 height 17
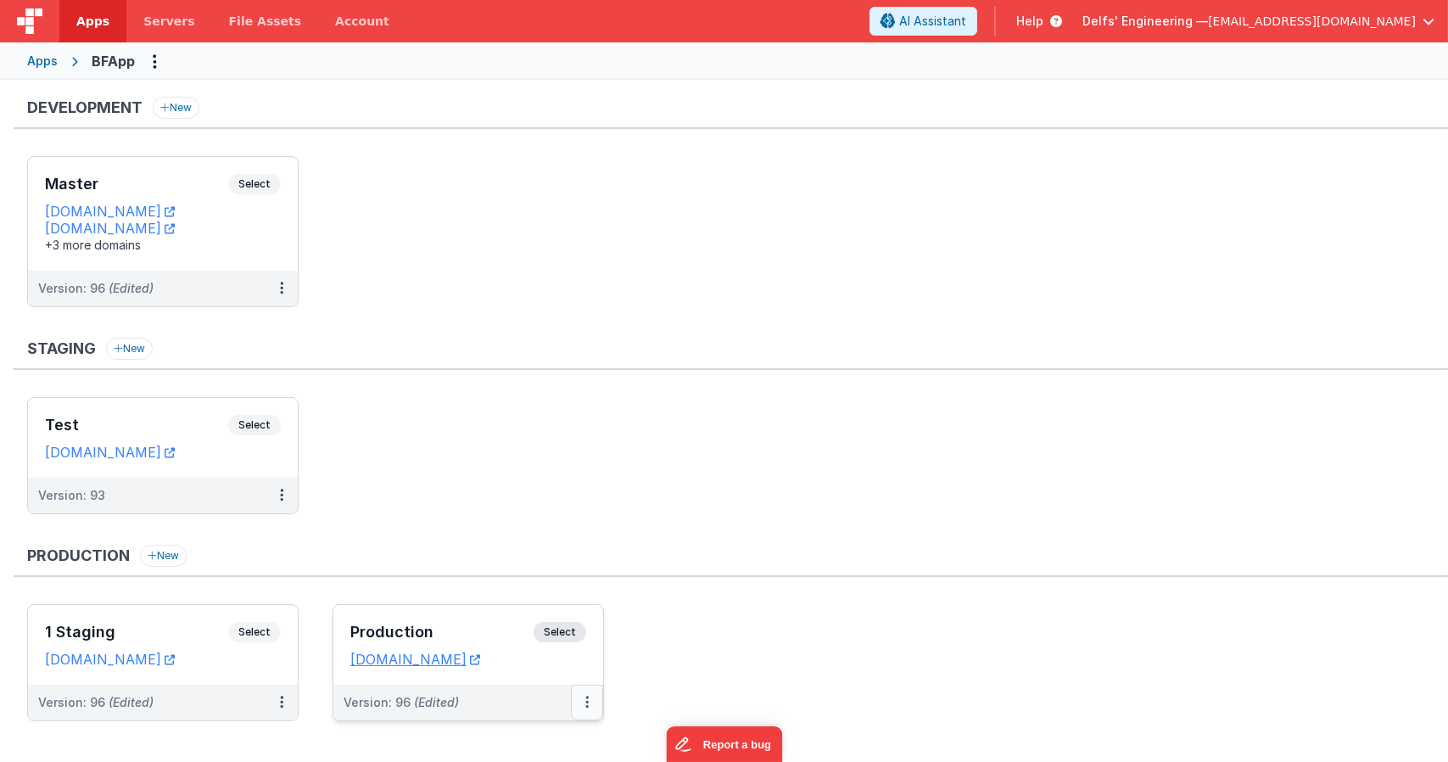
click at [591, 701] on button at bounding box center [587, 702] width 32 height 36
click at [528, 574] on link "Edit" at bounding box center [528, 577] width 149 height 31
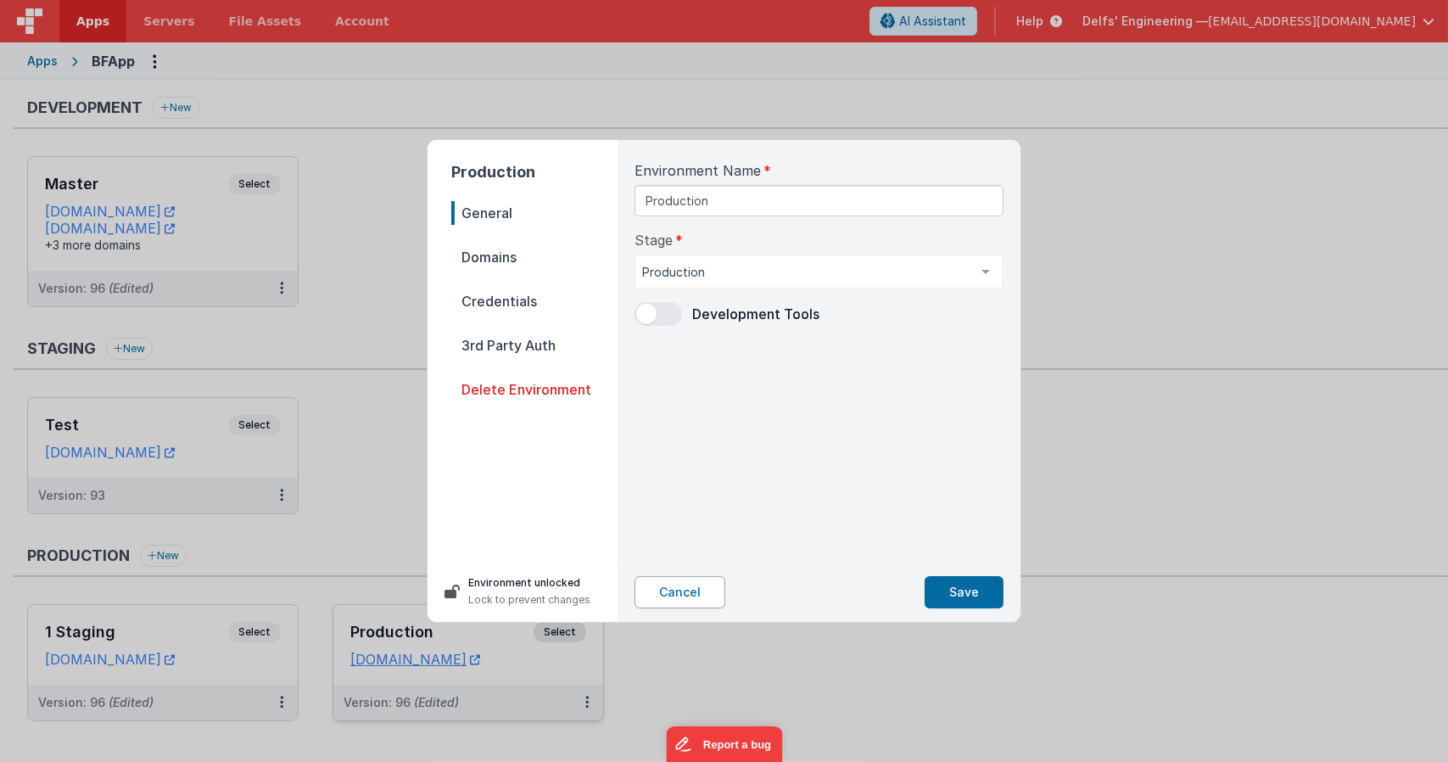
click at [684, 587] on button "Cancel" at bounding box center [679, 592] width 91 height 32
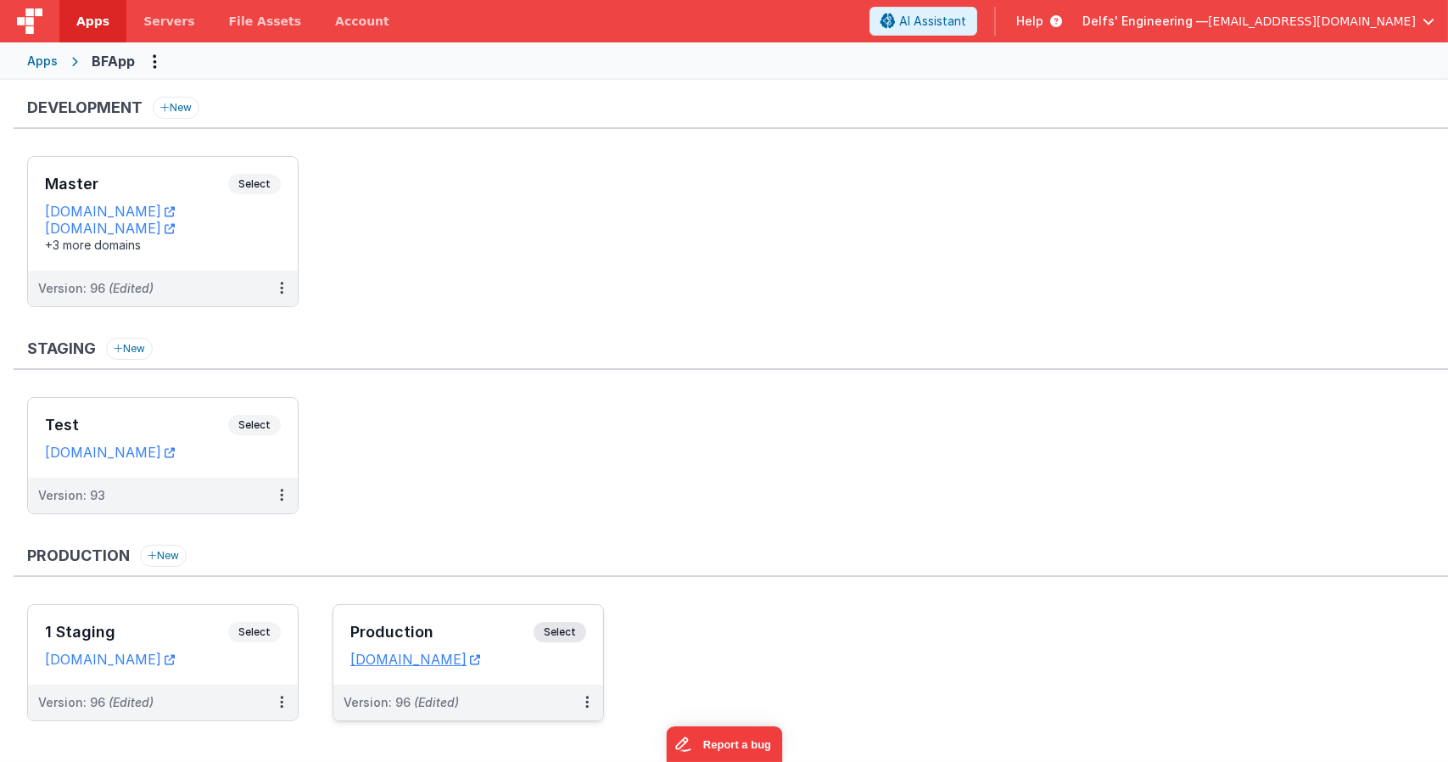
click at [570, 627] on span "Select" at bounding box center [559, 632] width 53 height 20
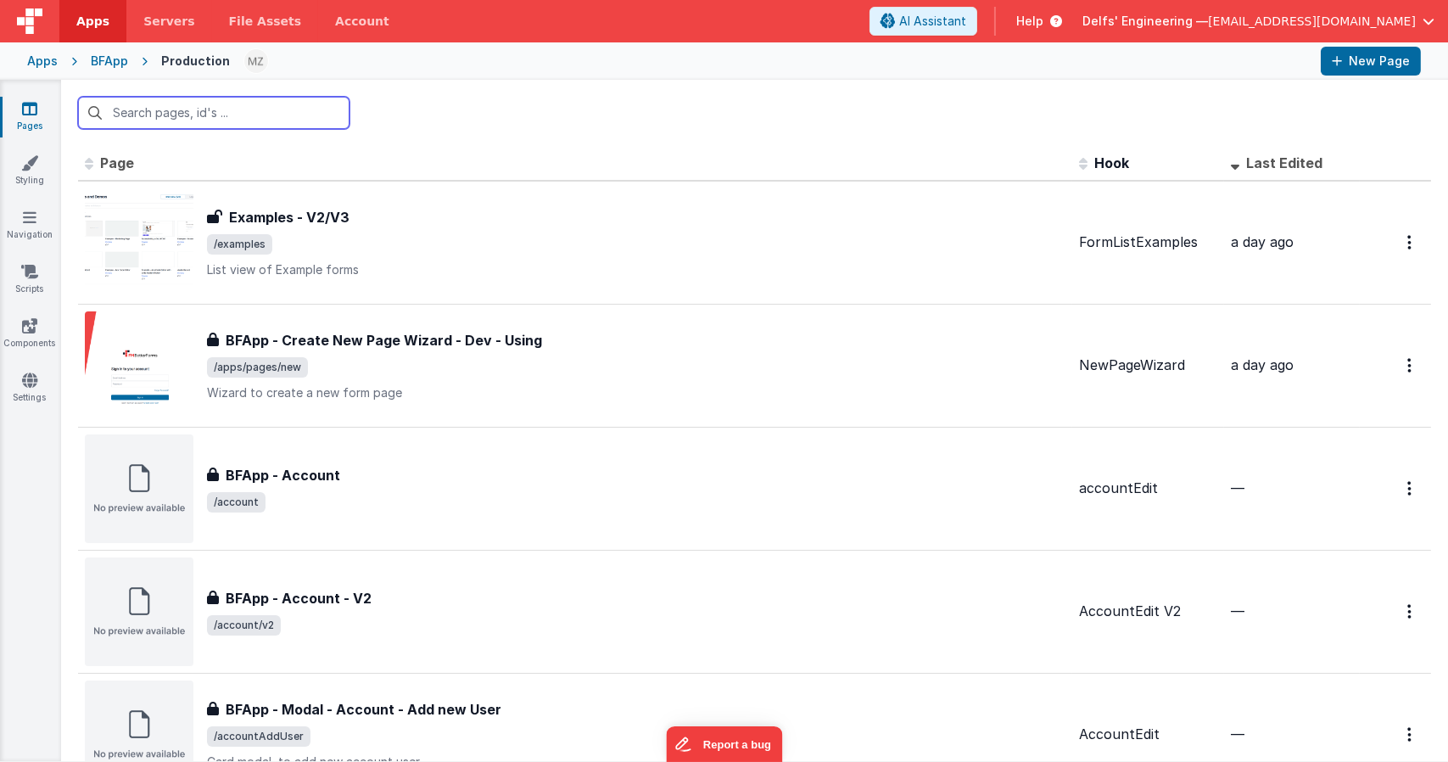
click at [219, 124] on input "text" at bounding box center [213, 113] width 271 height 32
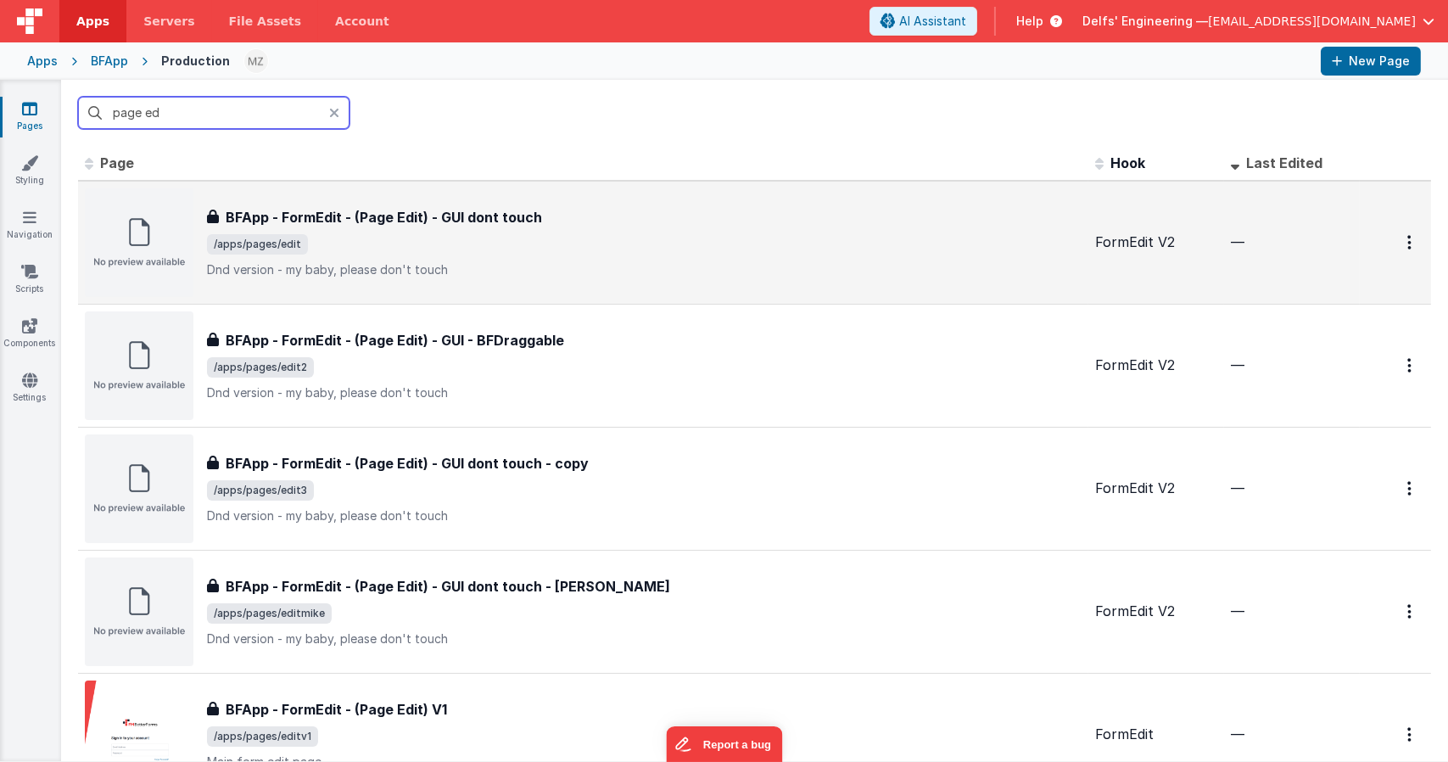
type input "page ed"
click at [504, 267] on p "Dnd version - my baby, please don't touch" at bounding box center [644, 269] width 874 height 17
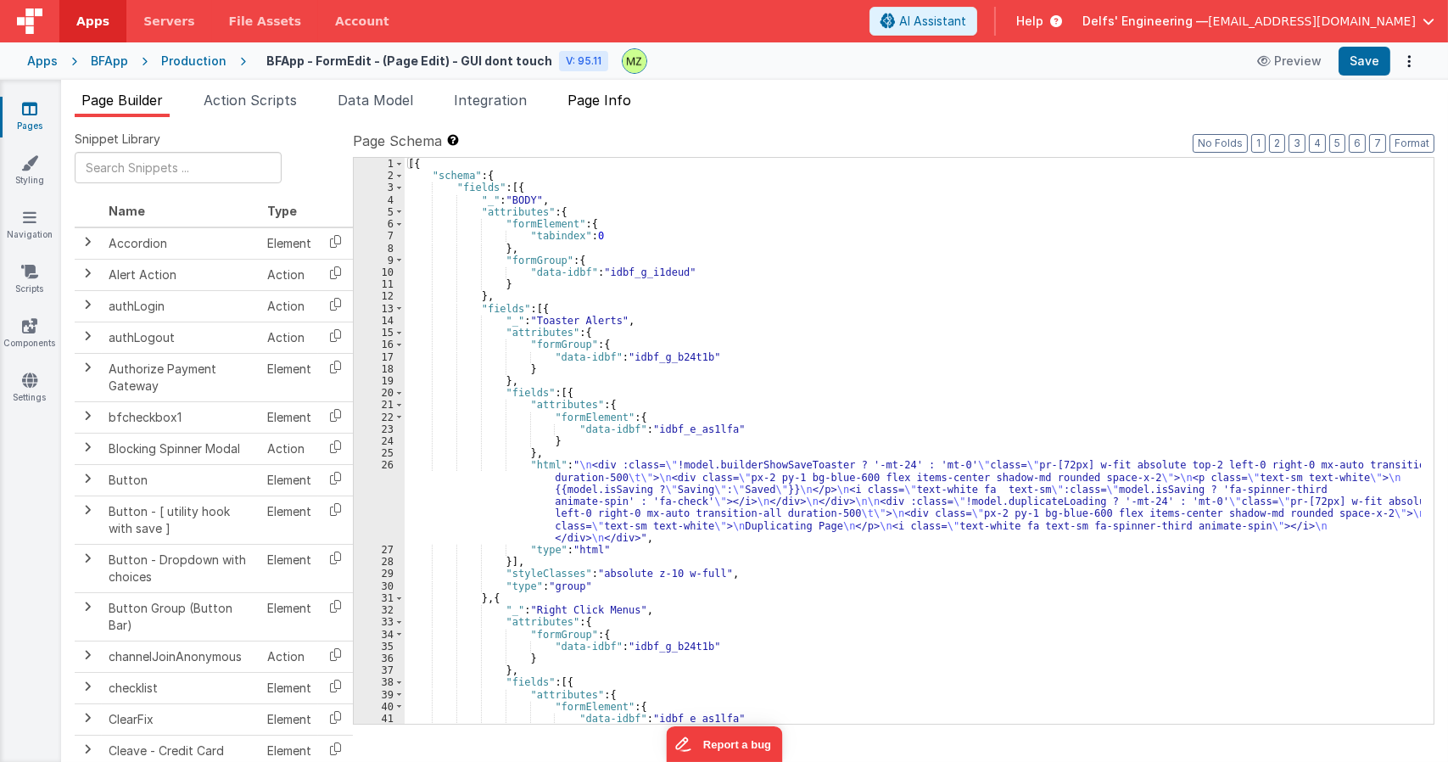
click at [593, 102] on span "Page Info" at bounding box center [599, 100] width 64 height 17
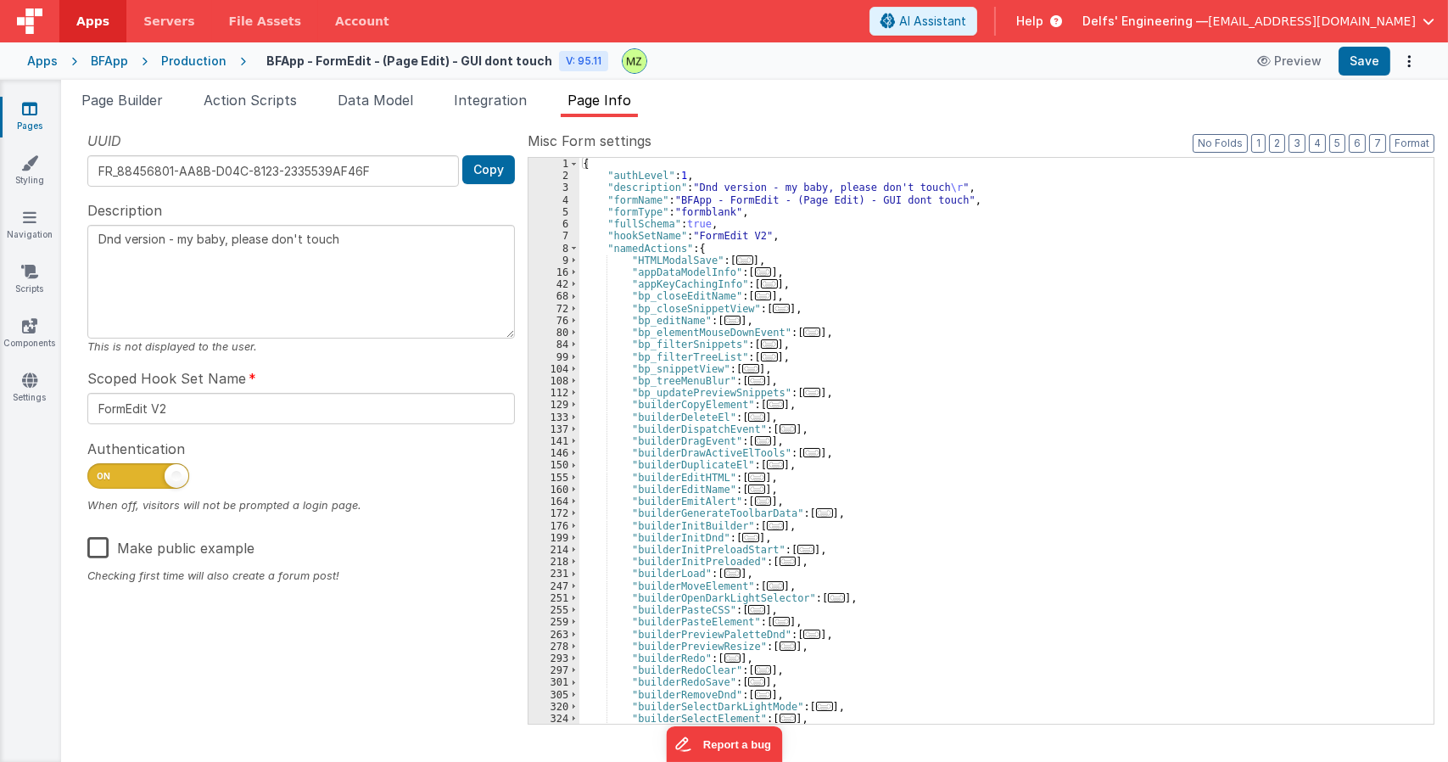
click at [944, 400] on div "{ "authLevel" : 1 , "description" : "Dnd version - my baby, please don't touch …" at bounding box center [999, 452] width 841 height 589
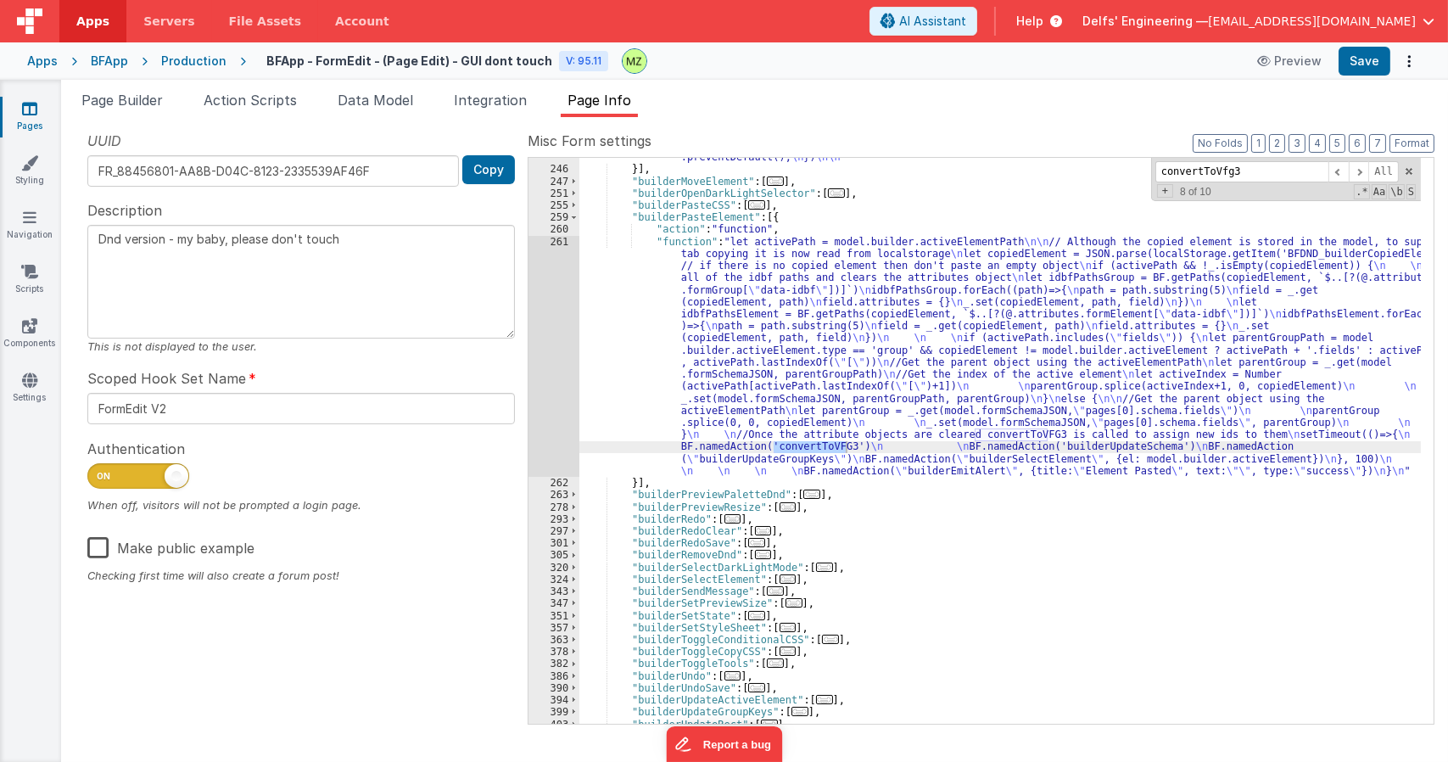
scroll to position [2974, 0]
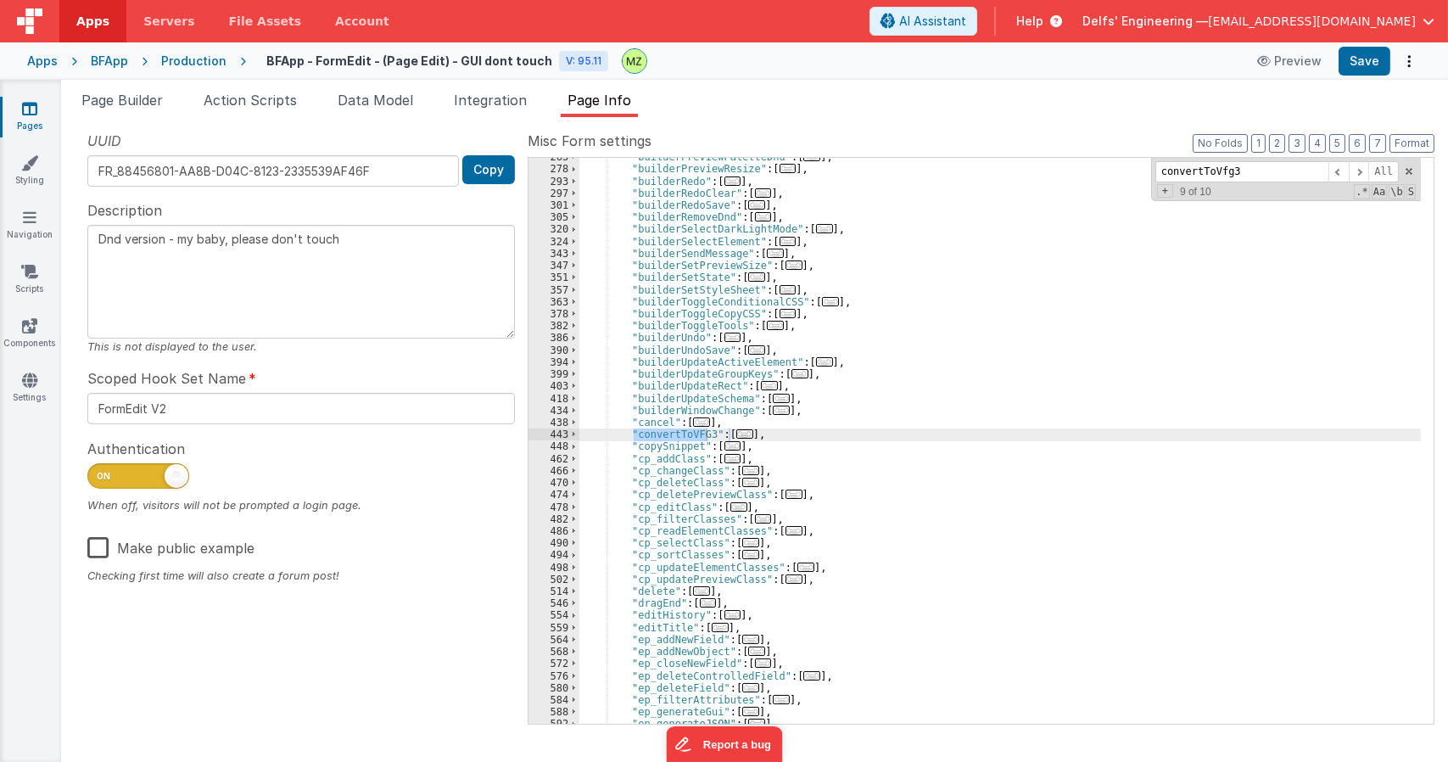
type input "convertToVfg3"
click at [740, 436] on span "..." at bounding box center [744, 433] width 17 height 9
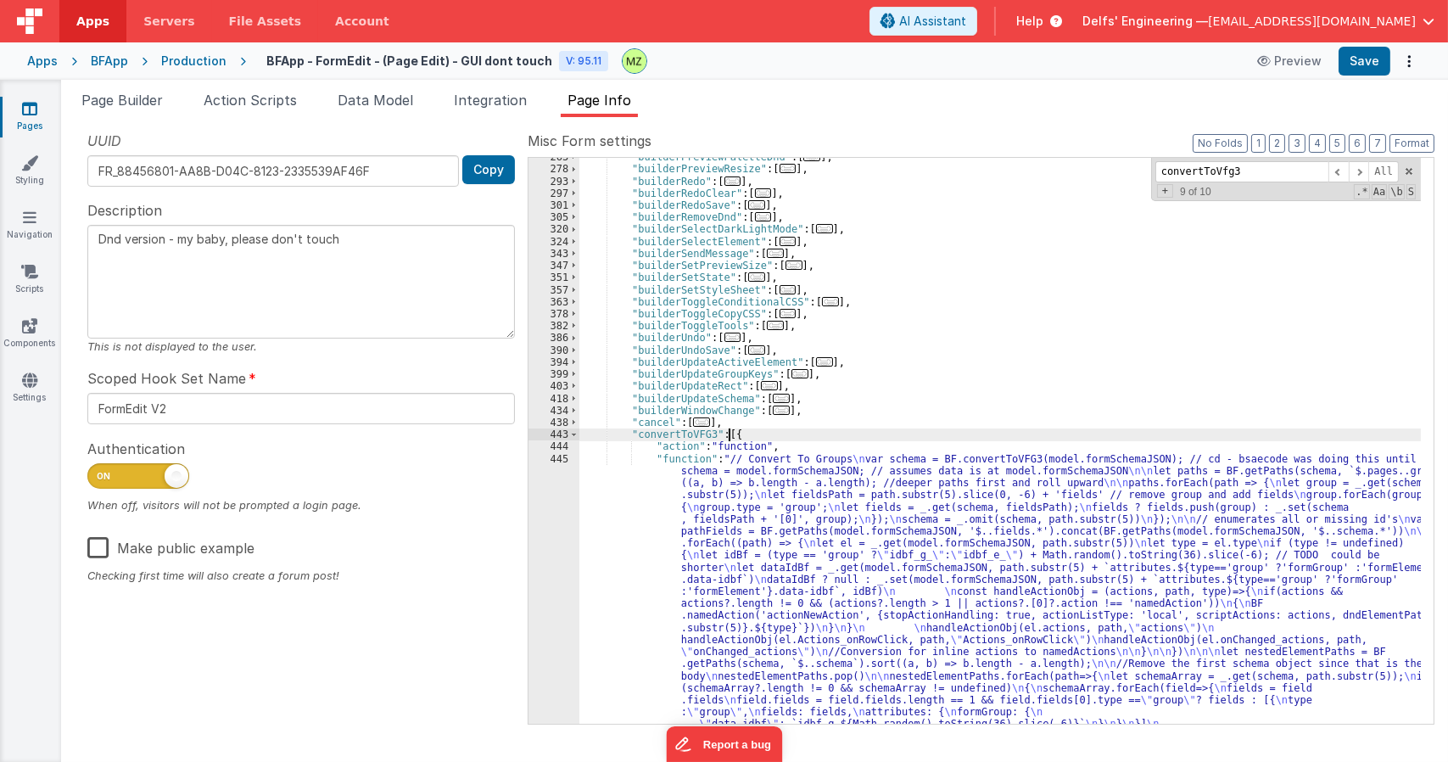
click at [748, 500] on div ""builderPreviewPaletteDnd" : [ ... ] , "builderPreviewResize" : [ ... ] , "buil…" at bounding box center [999, 596] width 841 height 891
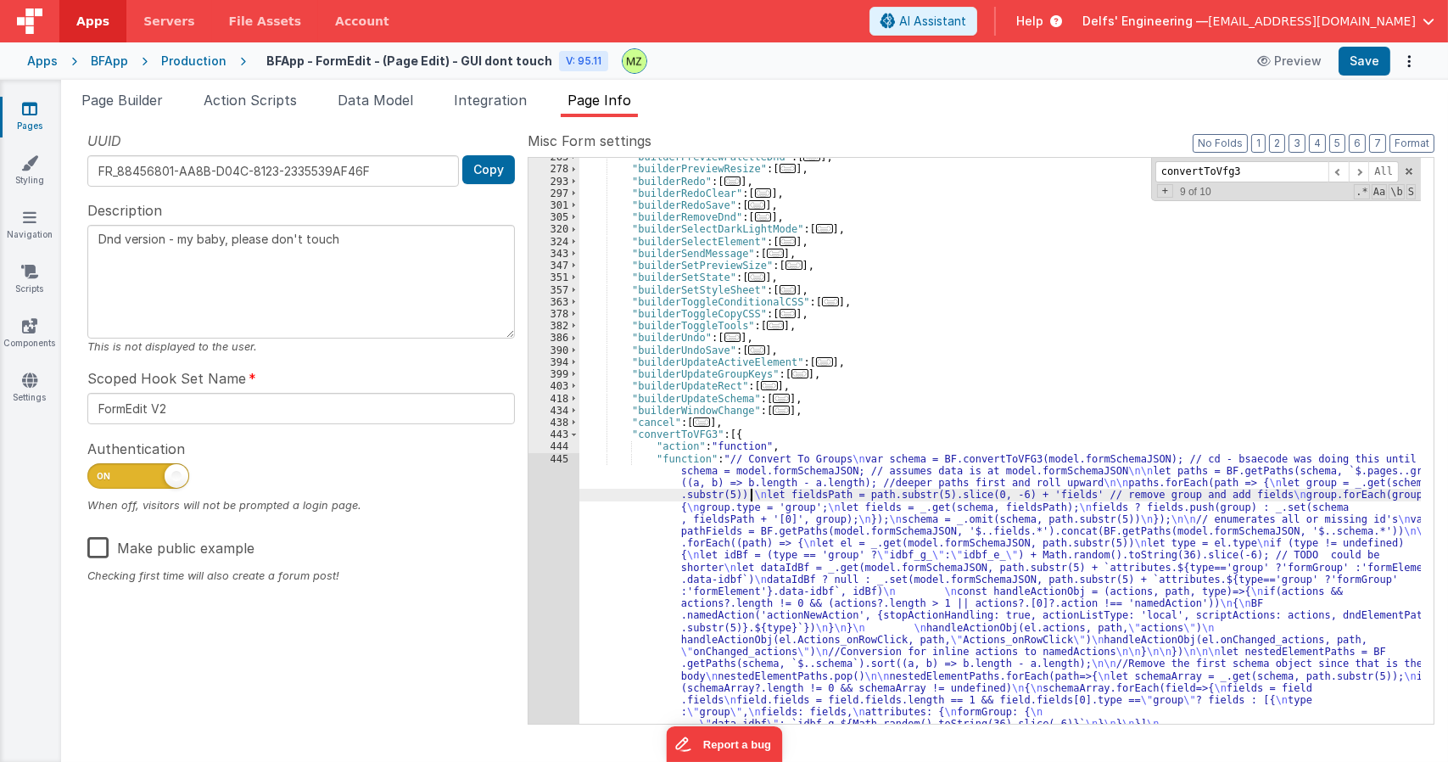
click at [553, 465] on div "445" at bounding box center [553, 610] width 51 height 314
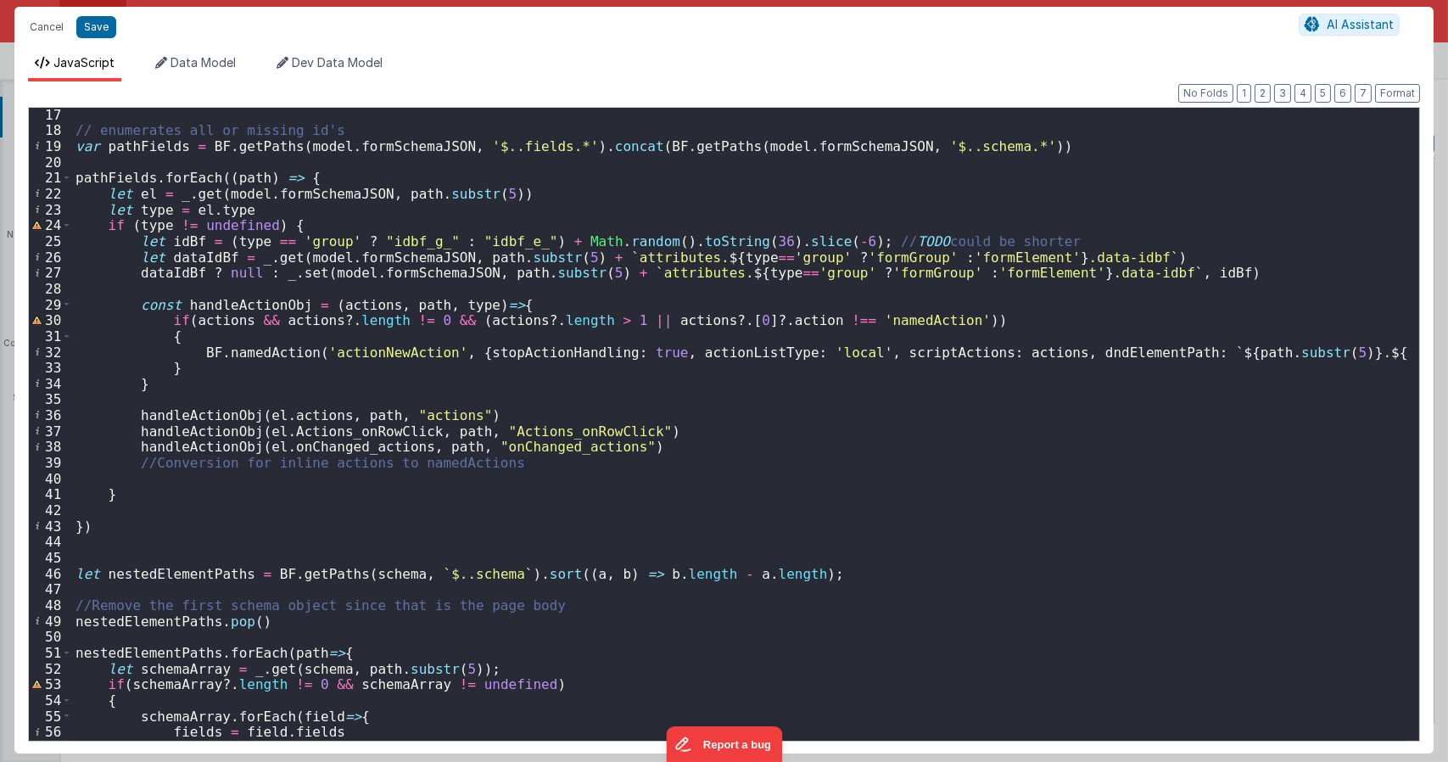
scroll to position [560, 0]
